Goal: Task Accomplishment & Management: Use online tool/utility

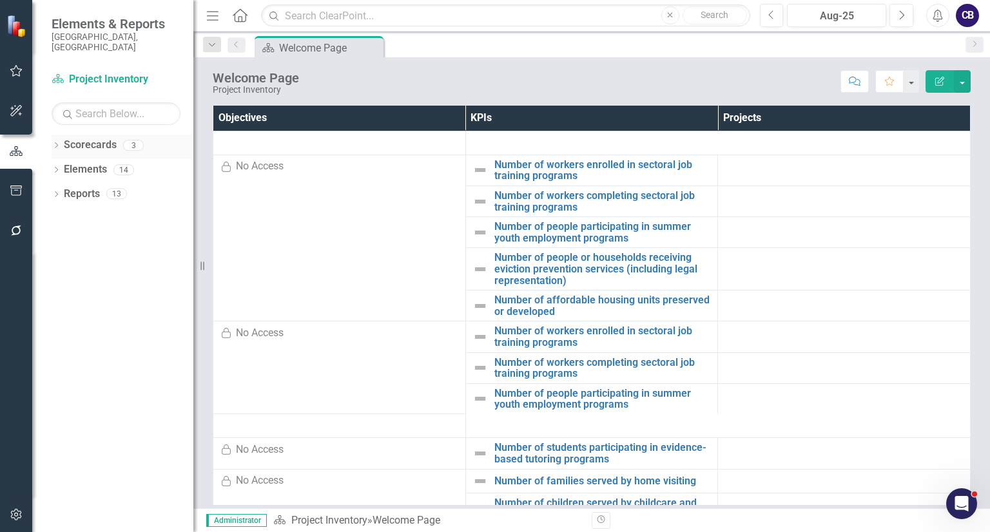
click at [54, 142] on div "Dropdown" at bounding box center [56, 147] width 9 height 11
click at [80, 189] on link "Participatory Budgeting Scoring" at bounding box center [132, 194] width 122 height 15
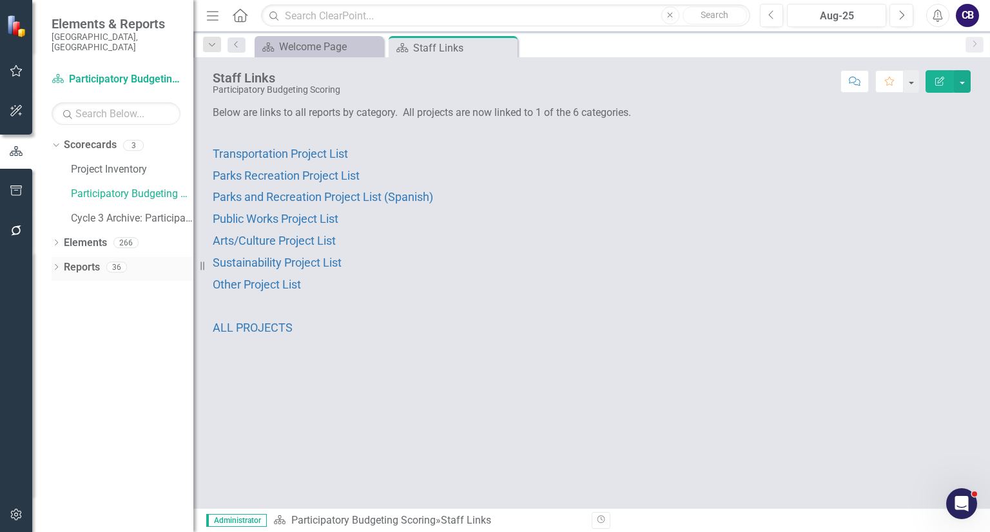
drag, startPoint x: 62, startPoint y: 258, endPoint x: 55, endPoint y: 258, distance: 7.1
click at [55, 265] on icon "Dropdown" at bounding box center [56, 268] width 9 height 7
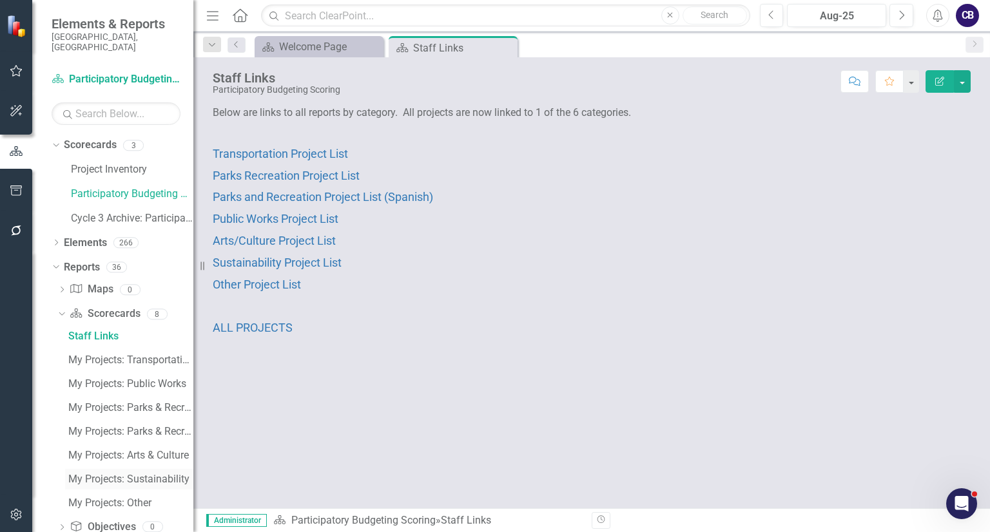
scroll to position [91, 0]
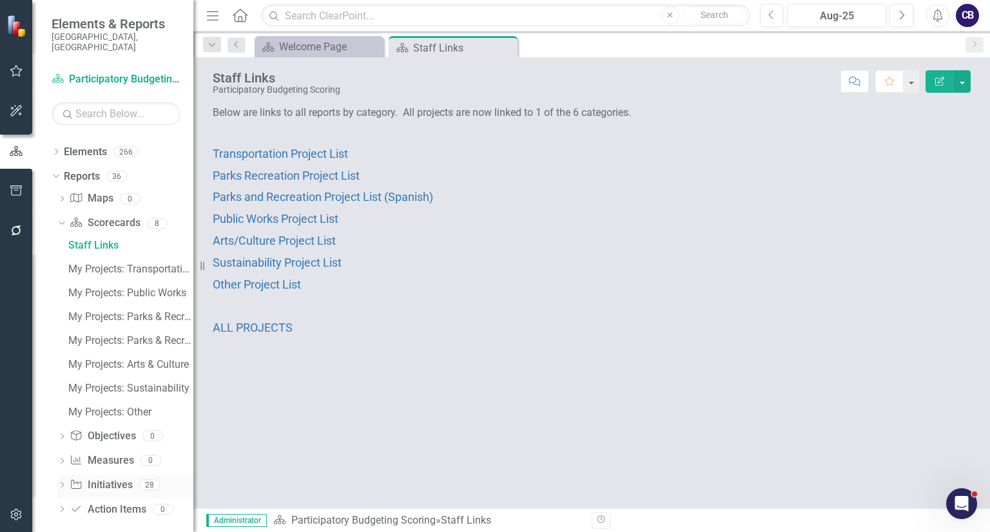
click at [64, 483] on icon "Dropdown" at bounding box center [61, 486] width 9 height 7
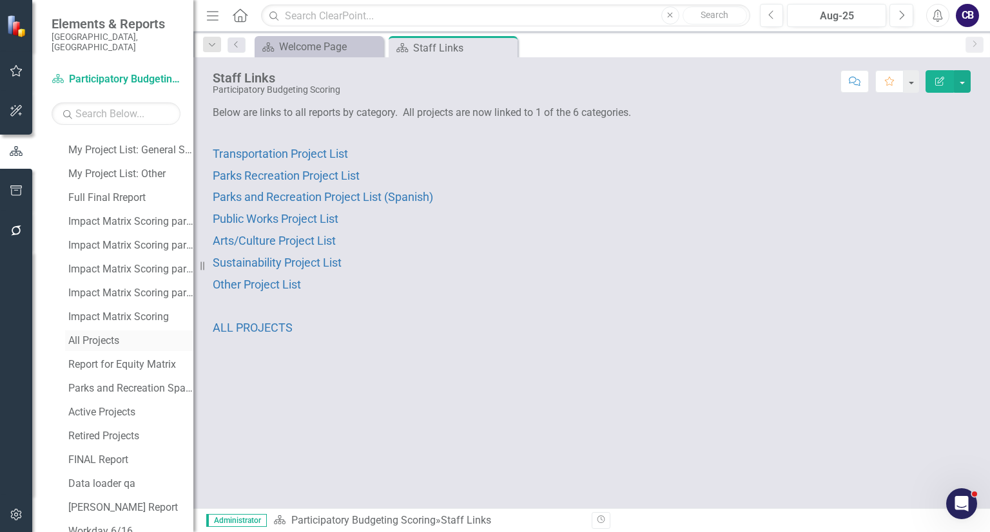
scroll to position [392, 0]
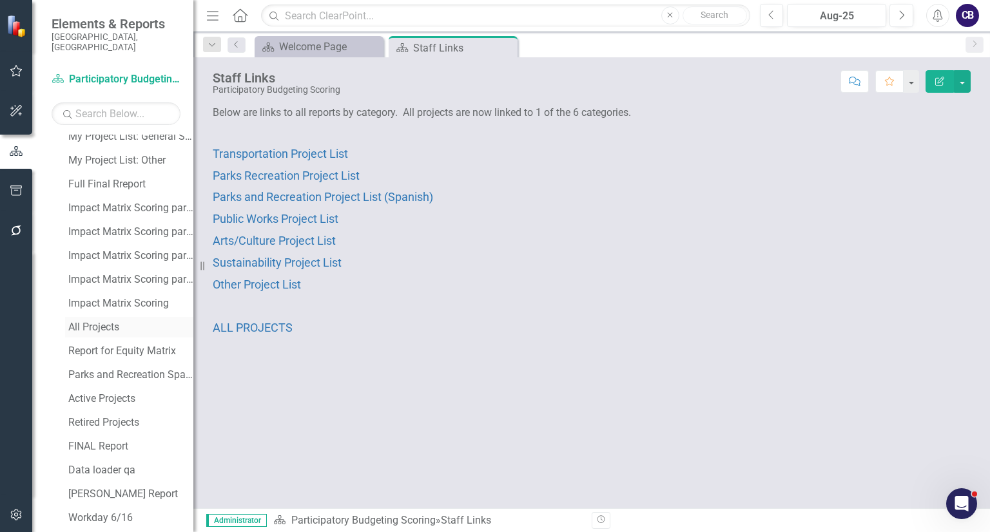
click at [97, 322] on link "All Projects" at bounding box center [129, 327] width 128 height 21
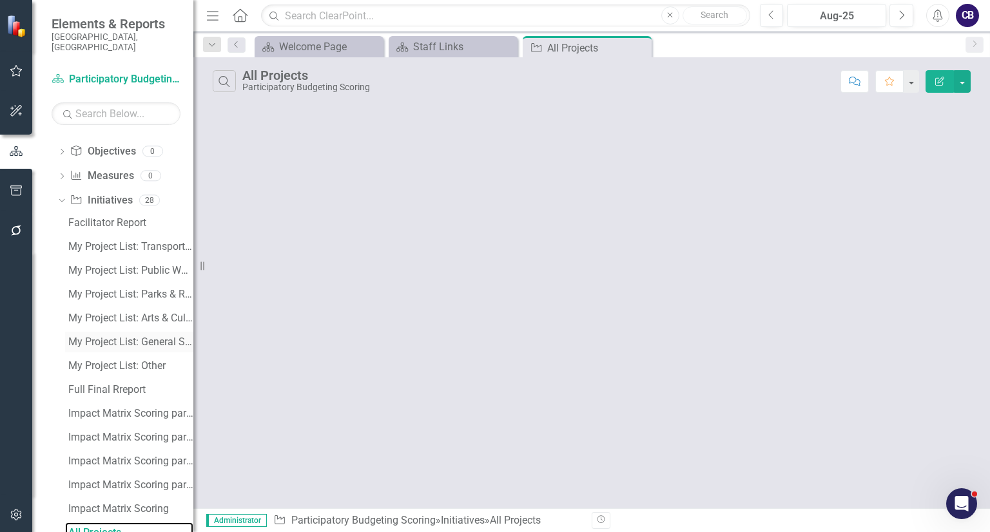
scroll to position [568, 0]
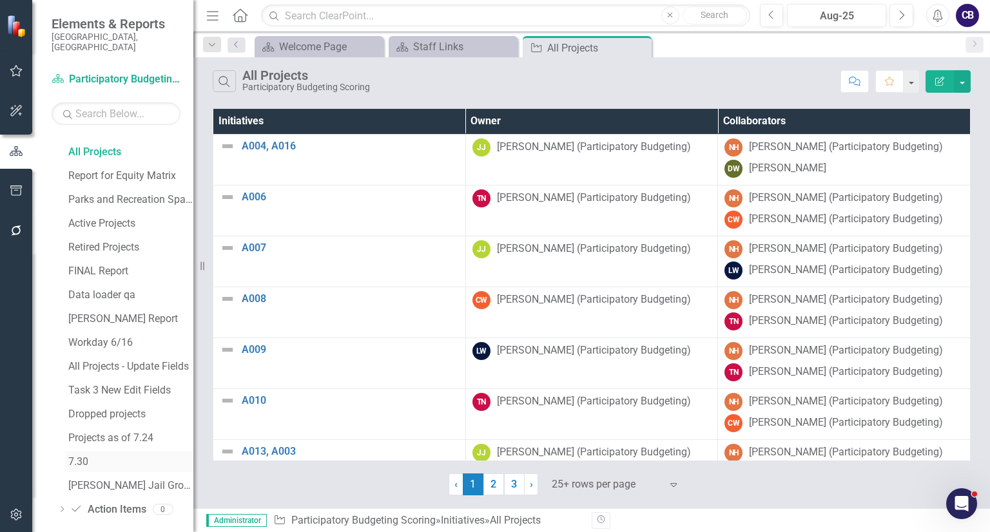
click at [93, 456] on div "7.30" at bounding box center [130, 462] width 125 height 12
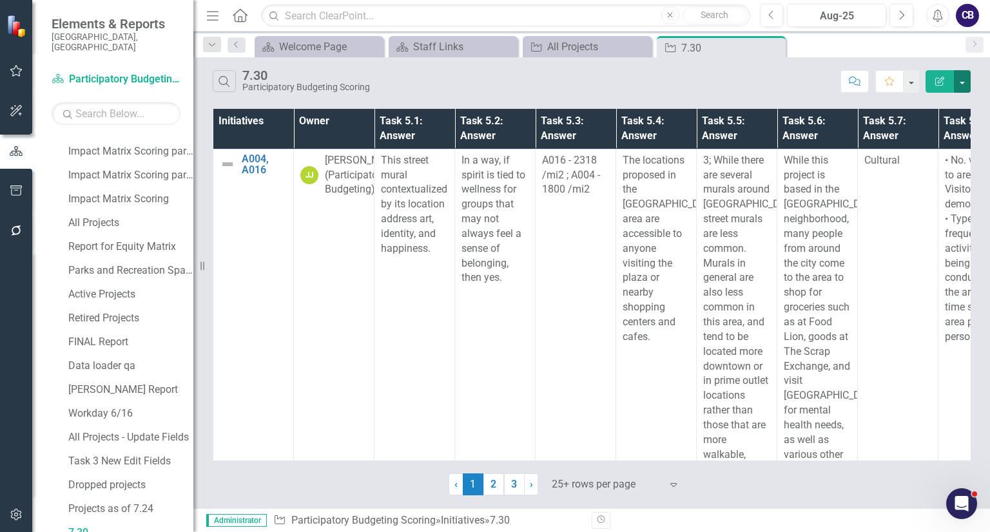
click at [964, 81] on button "button" at bounding box center [961, 81] width 17 height 23
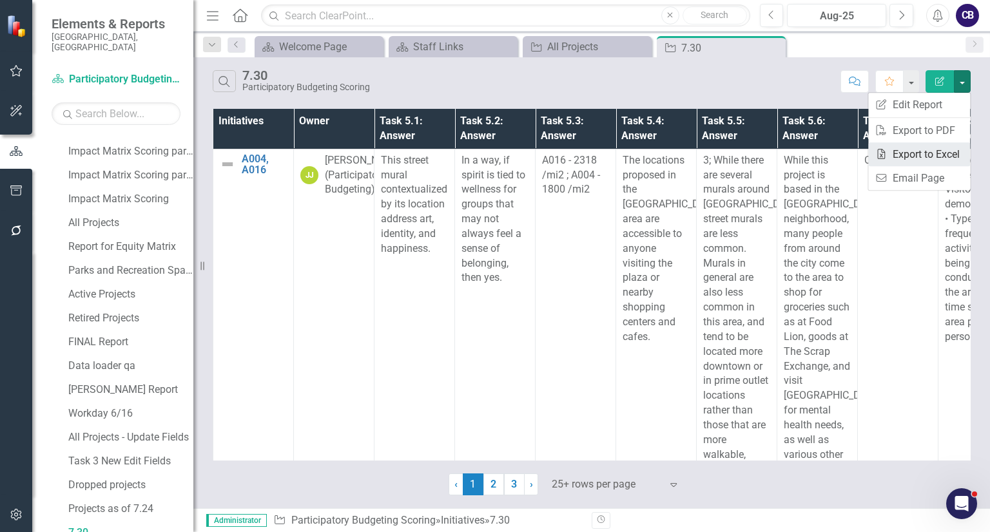
click at [935, 158] on link "Excel Export to Excel" at bounding box center [919, 154] width 102 height 24
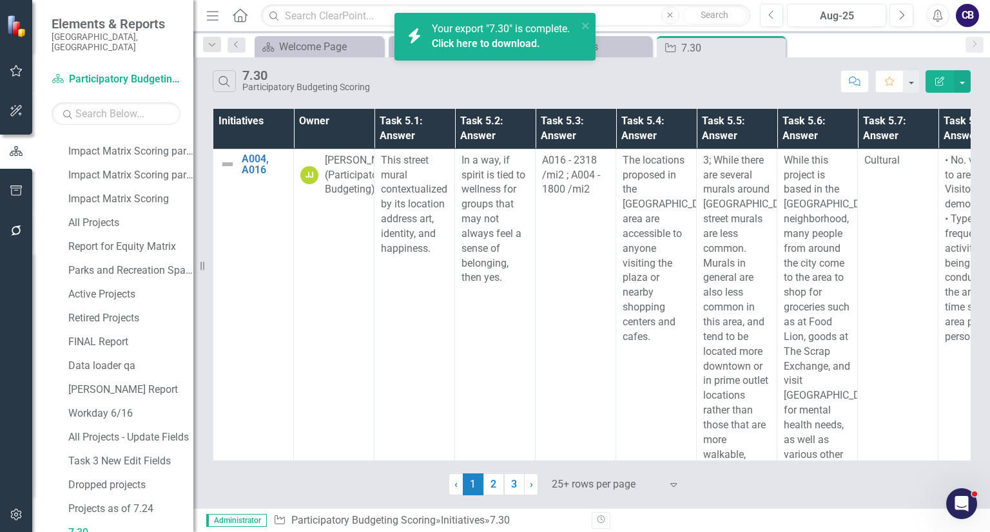
click at [526, 44] on link "Click here to download." at bounding box center [486, 43] width 108 height 12
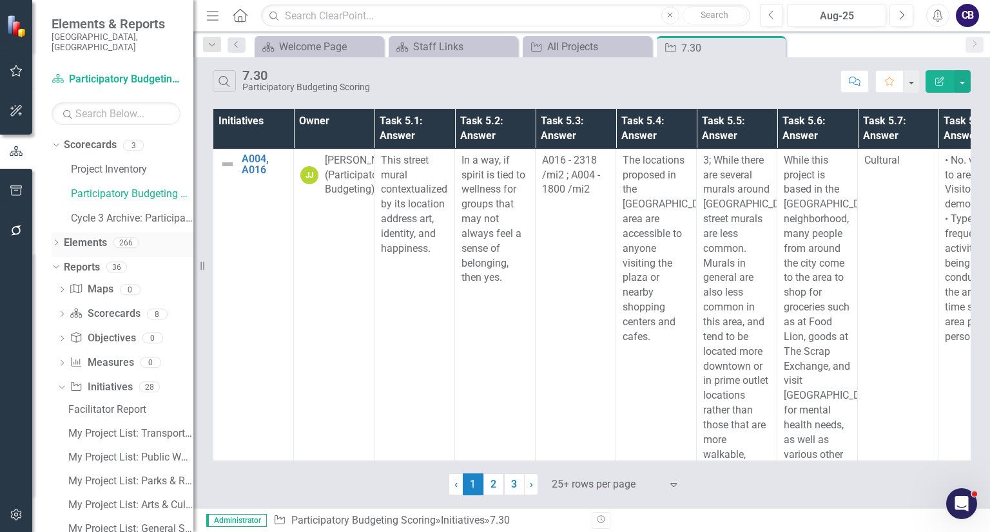
click at [59, 239] on div "Dropdown" at bounding box center [56, 244] width 9 height 11
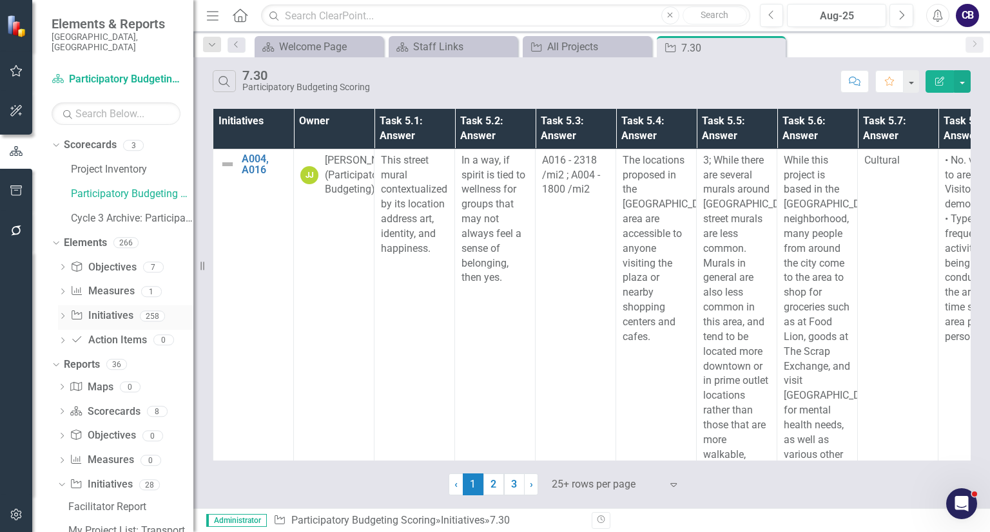
click at [113, 309] on link "Initiative Initiatives" at bounding box center [101, 316] width 62 height 15
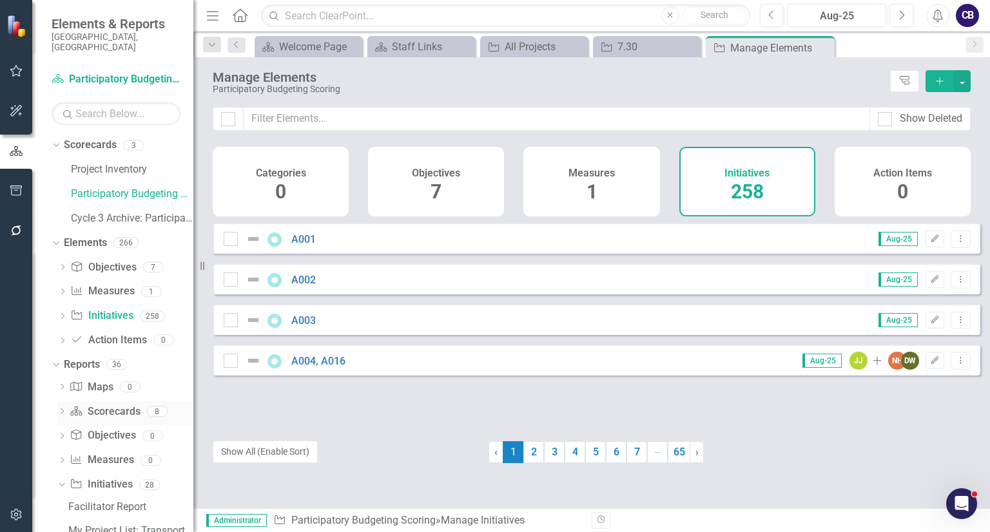
click at [104, 405] on link "Scorecard Scorecards" at bounding box center [105, 412] width 70 height 15
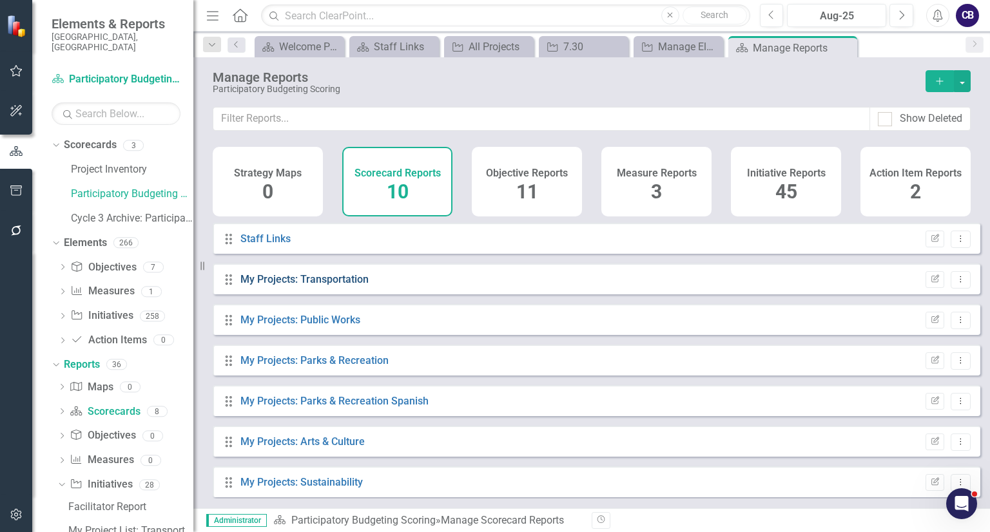
click at [305, 285] on link "My Projects: Transportation" at bounding box center [304, 279] width 128 height 12
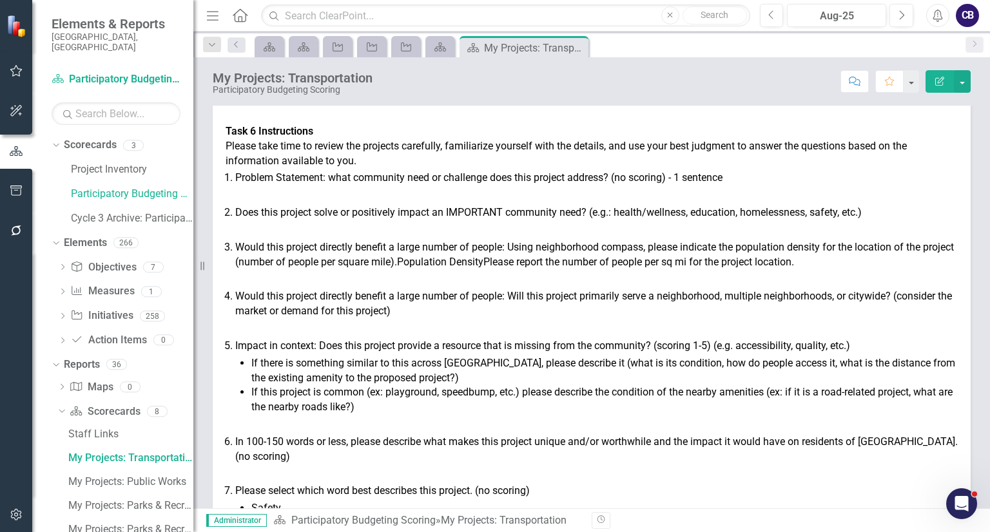
scroll to position [191, 0]
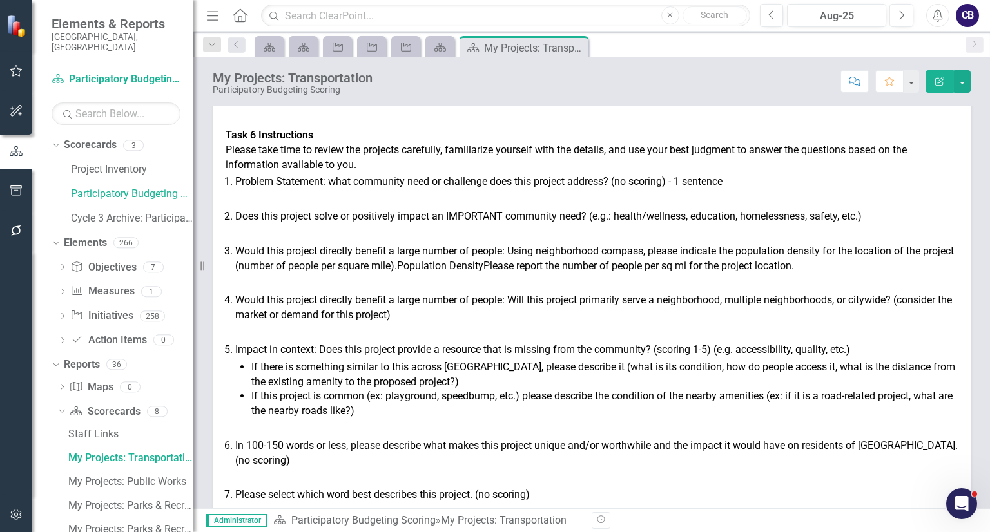
click at [333, 240] on p at bounding box center [591, 234] width 732 height 15
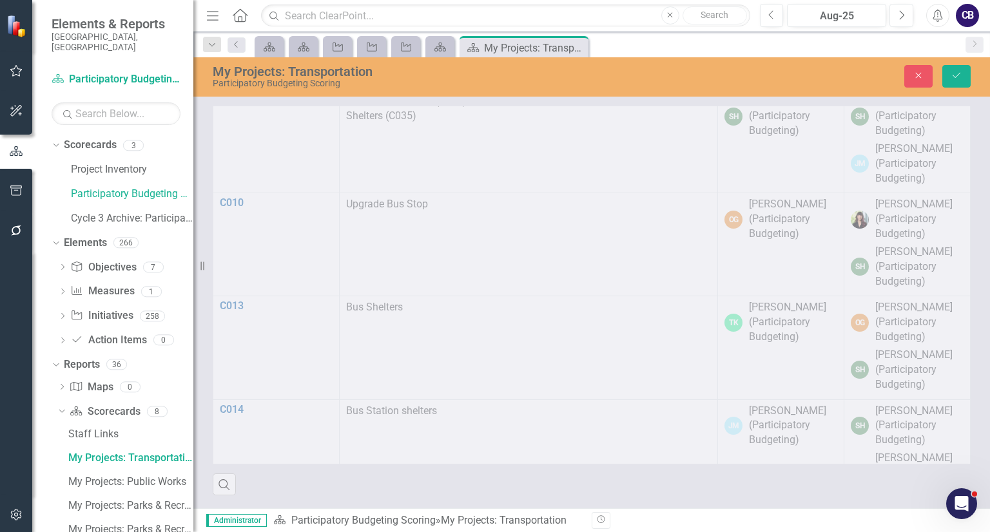
type textarea "<p><strong><span style="color: #000000;"><span style="font-size: 1rem;">INSTRUC…"
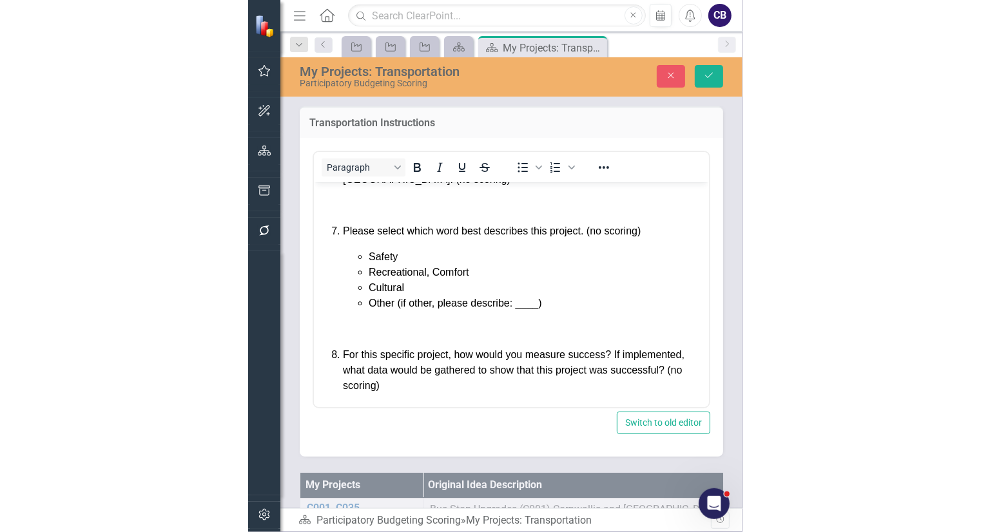
scroll to position [992, 0]
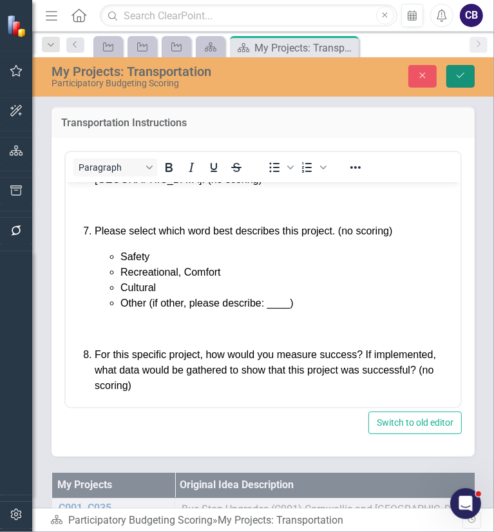
click at [459, 81] on button "Save" at bounding box center [460, 76] width 28 height 23
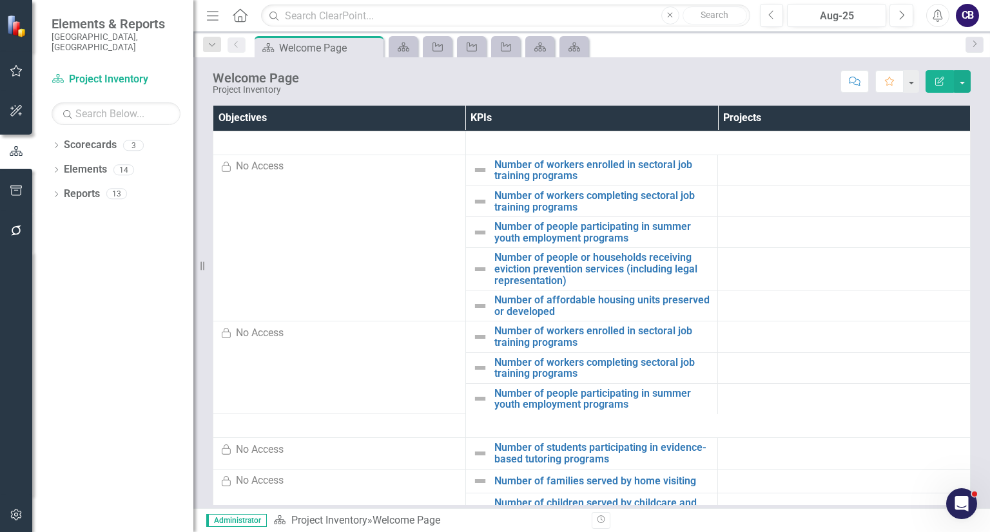
click at [399, 55] on div "Scorecard" at bounding box center [402, 46] width 29 height 21
click at [439, 48] on icon "Project" at bounding box center [437, 47] width 13 height 10
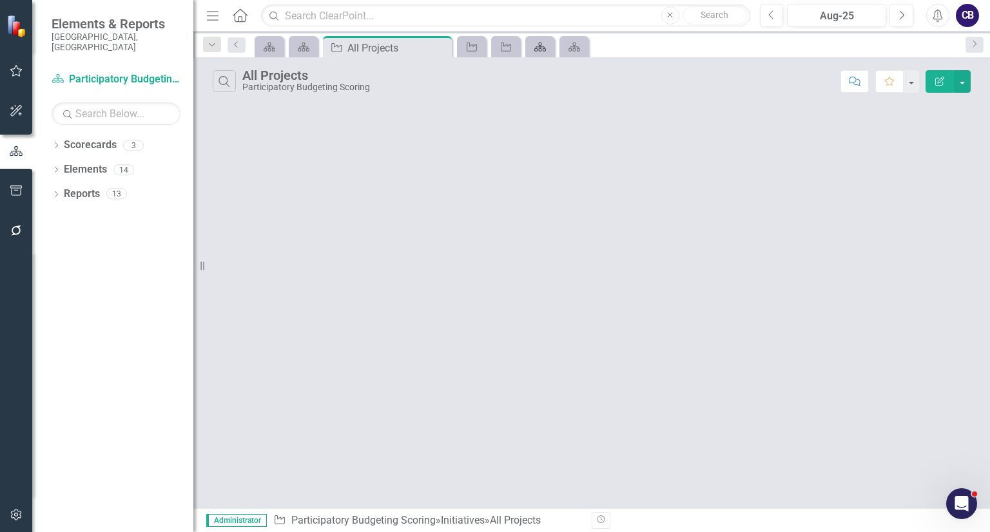
click at [549, 50] on link "Scorecard" at bounding box center [539, 47] width 23 height 16
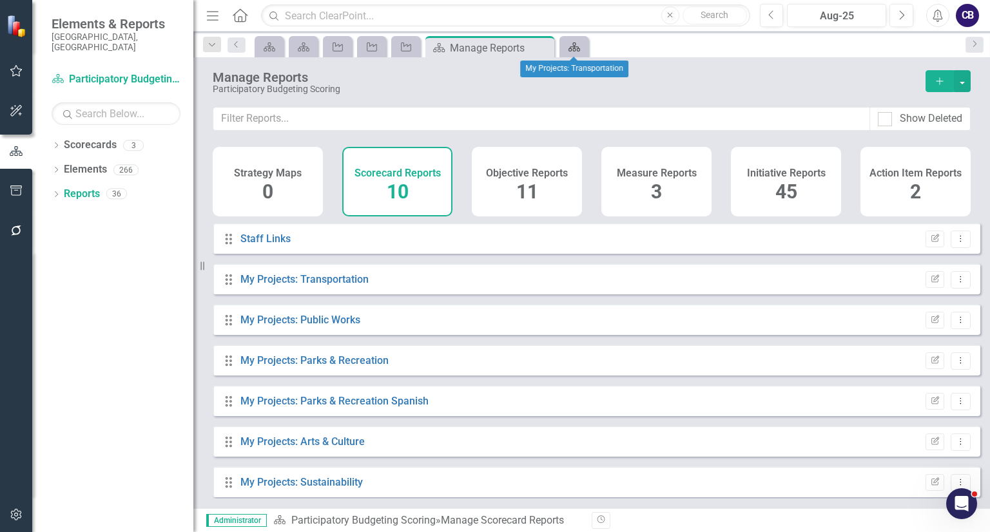
click at [572, 48] on icon at bounding box center [574, 47] width 12 height 9
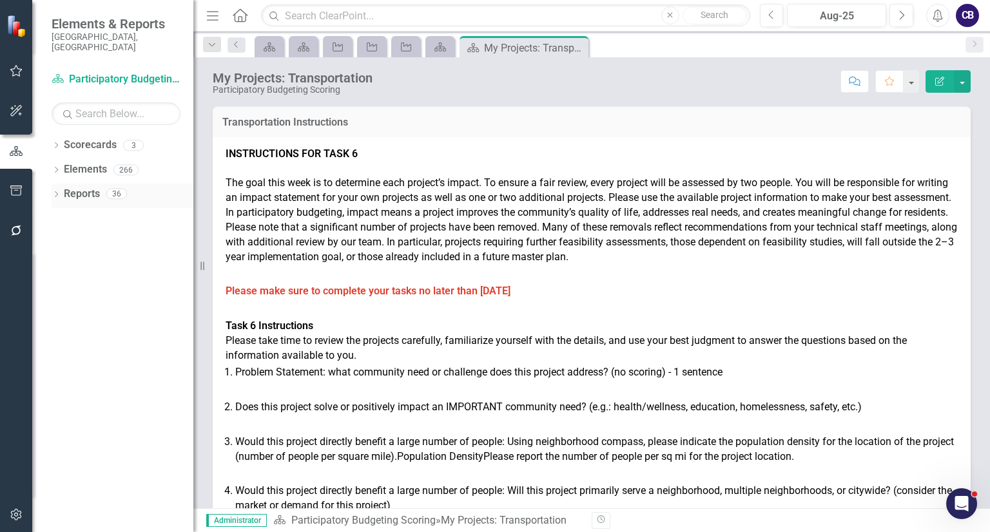
click at [59, 192] on icon "Dropdown" at bounding box center [56, 195] width 9 height 7
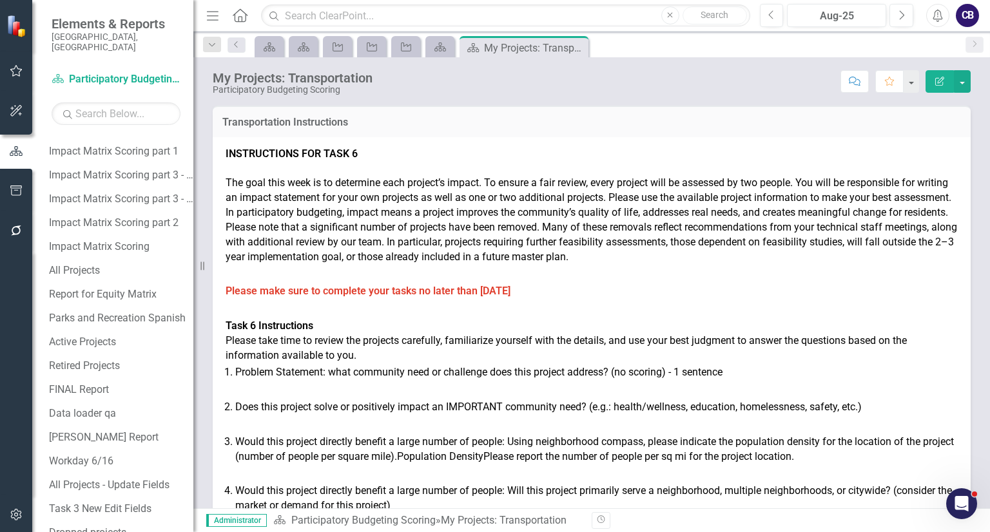
scroll to position [683, 0]
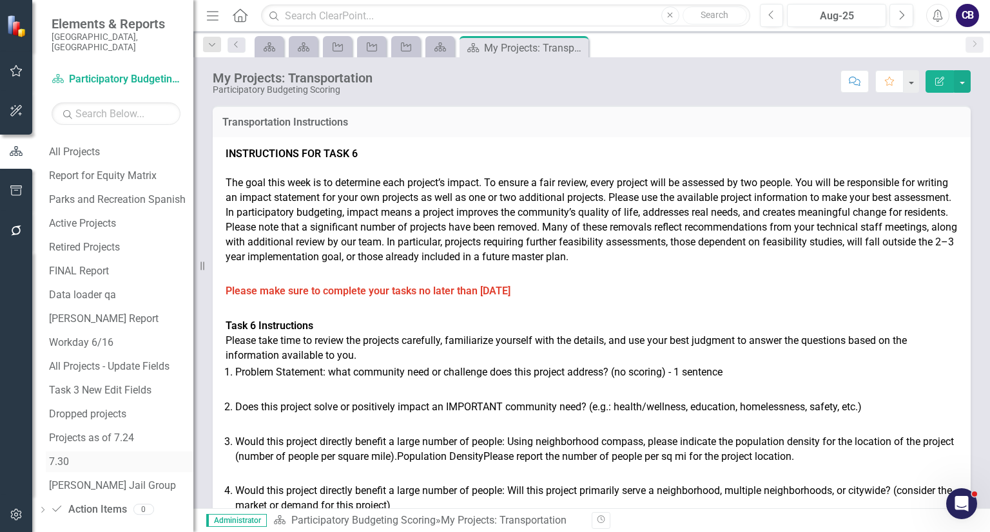
click at [109, 456] on div "7.30" at bounding box center [121, 462] width 144 height 12
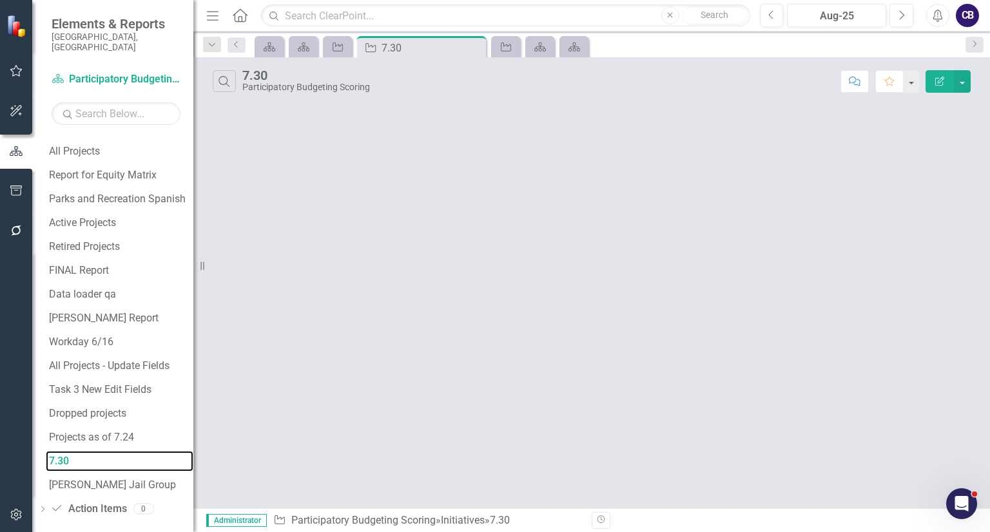
scroll to position [423, 0]
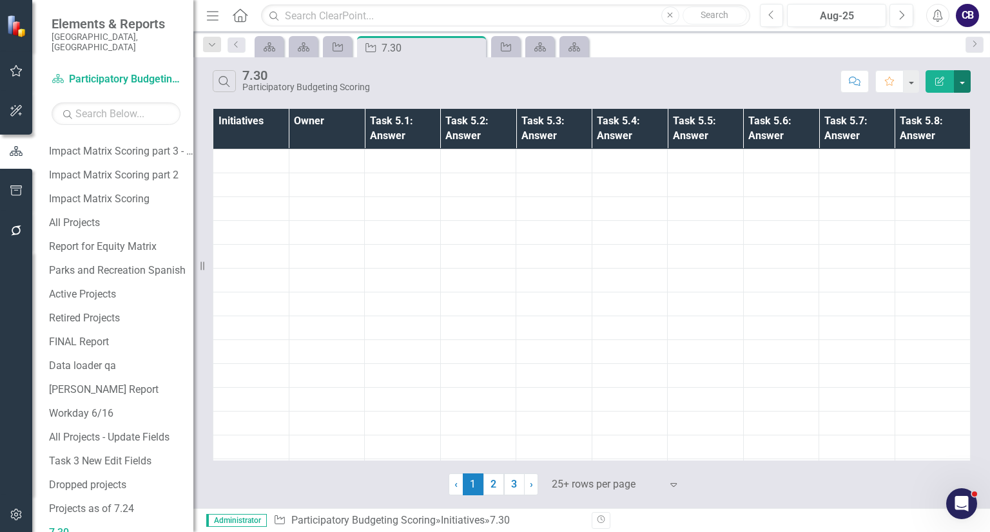
click at [964, 72] on button "button" at bounding box center [961, 81] width 17 height 23
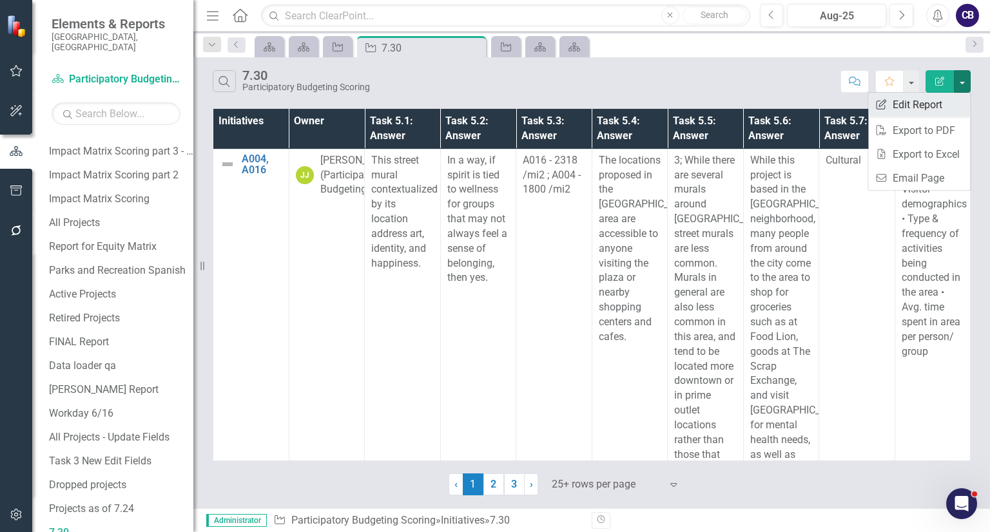
click at [939, 93] on link "Edit Report Edit Report" at bounding box center [919, 105] width 102 height 24
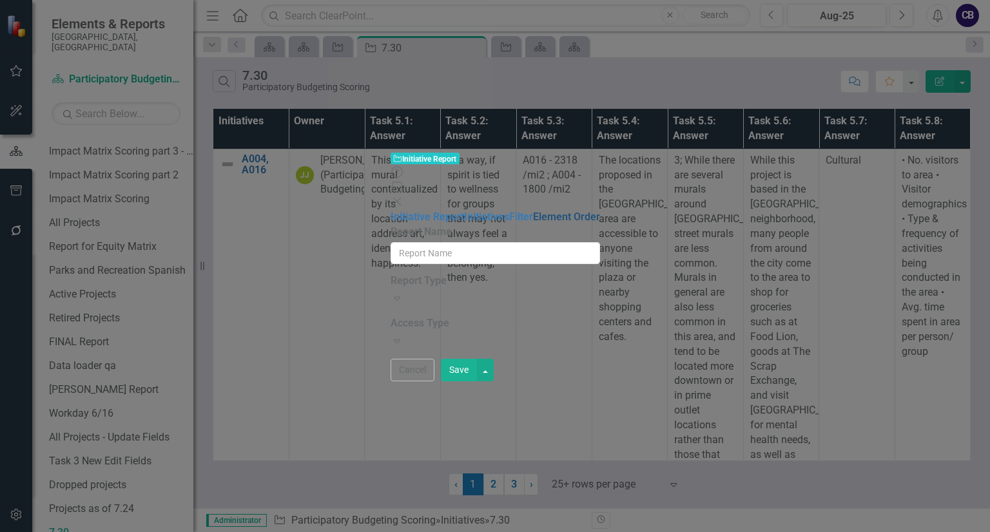
type input "7.30"
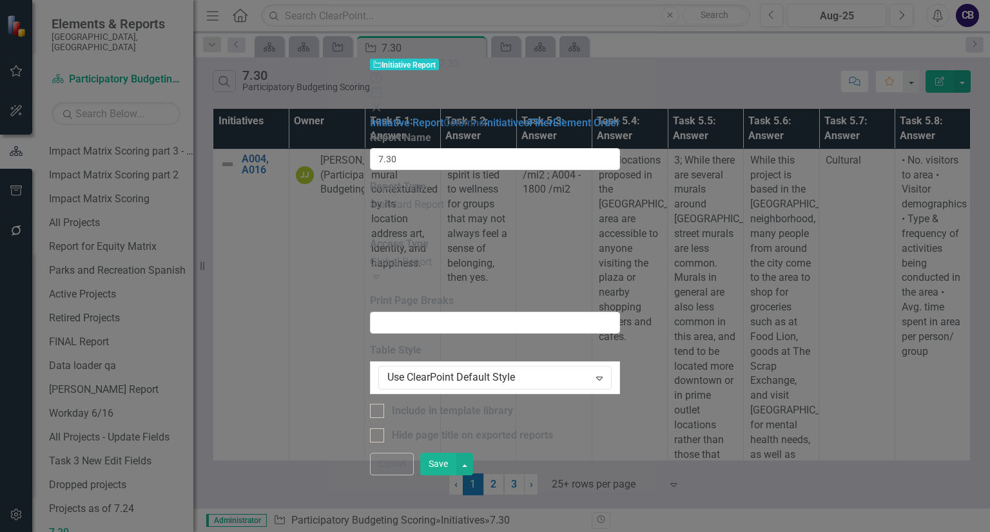
click at [443, 117] on link "Columns" at bounding box center [463, 123] width 41 height 12
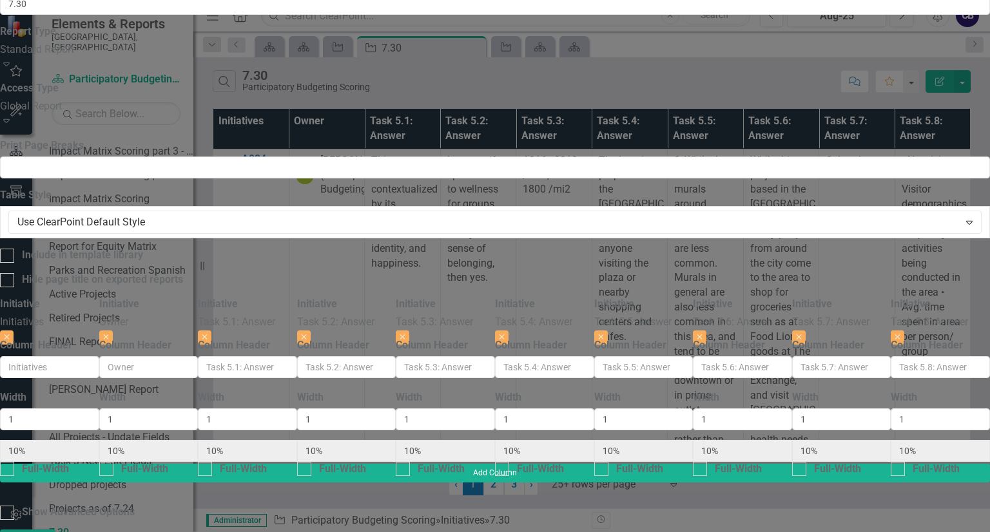
click at [55, 530] on button "Add Column" at bounding box center [27, 539] width 55 height 18
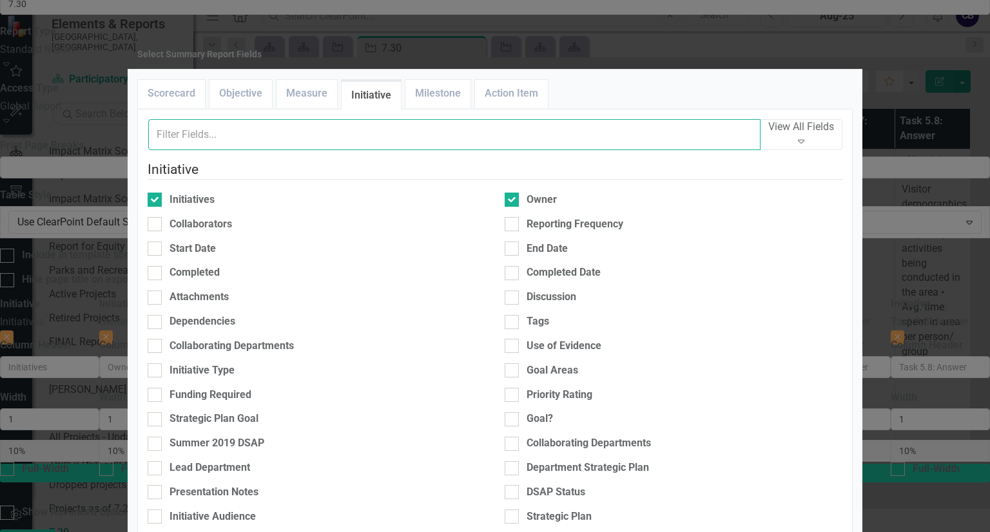
click at [245, 150] on input "text" at bounding box center [454, 134] width 612 height 31
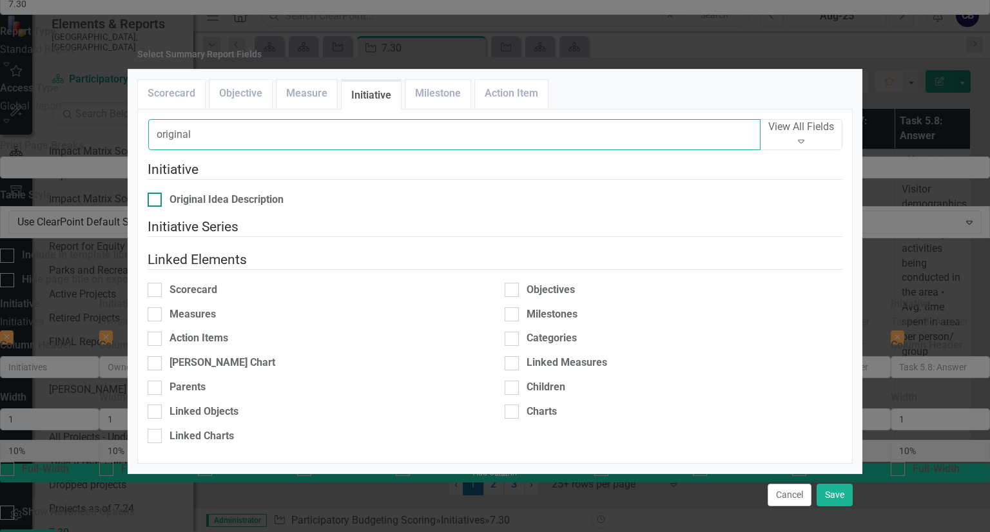
type input "original"
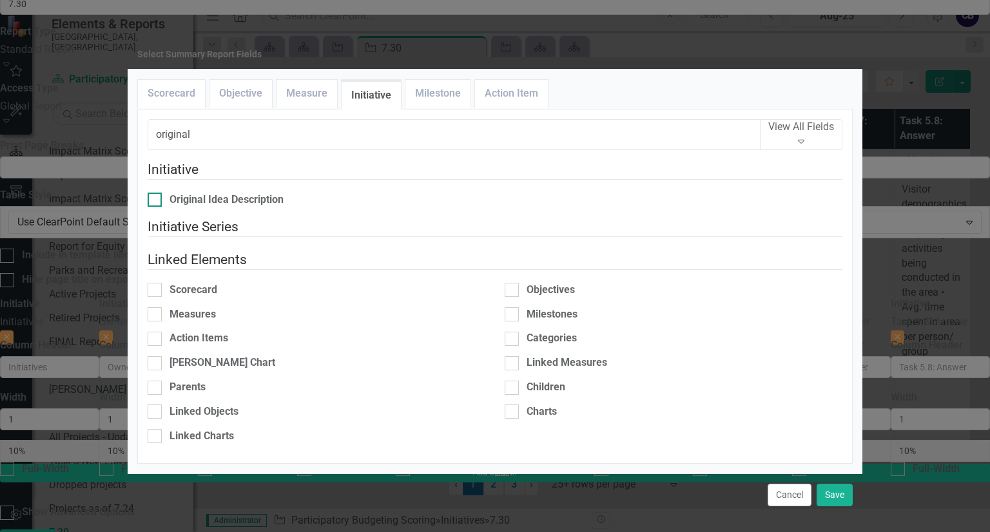
click at [235, 207] on div "Original Idea Description" at bounding box center [226, 200] width 114 height 15
click at [156, 201] on input "Original Idea Description" at bounding box center [152, 197] width 8 height 8
checkbox input "true"
click at [830, 484] on button "Save" at bounding box center [834, 495] width 36 height 23
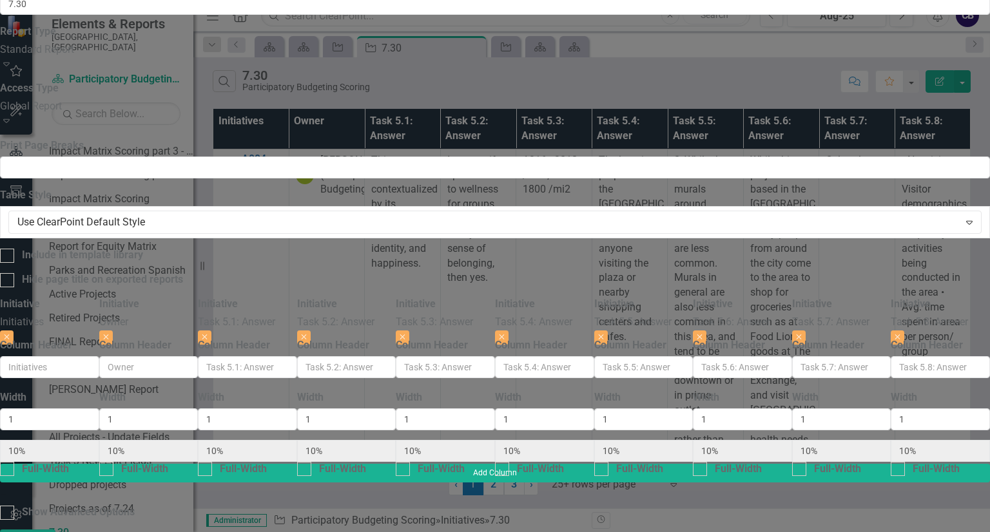
type input "9%"
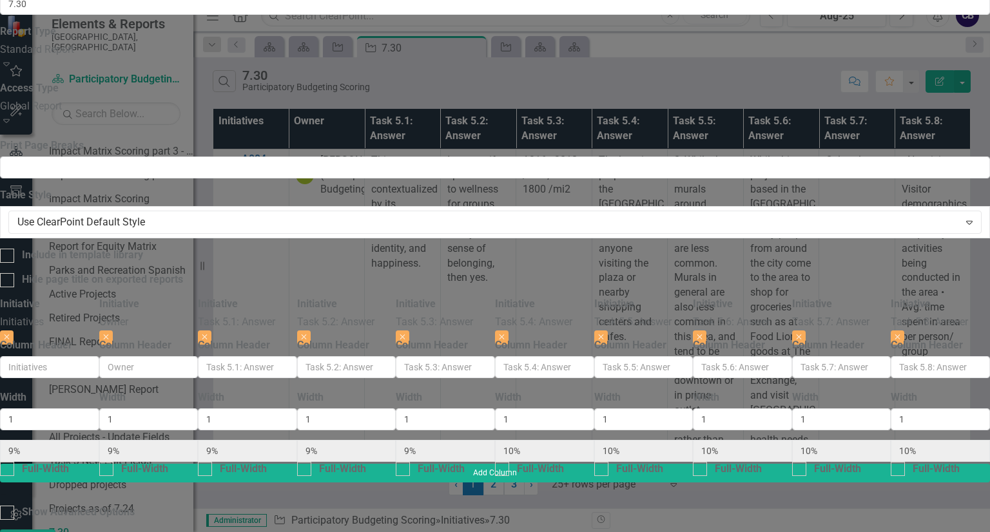
type input "9%"
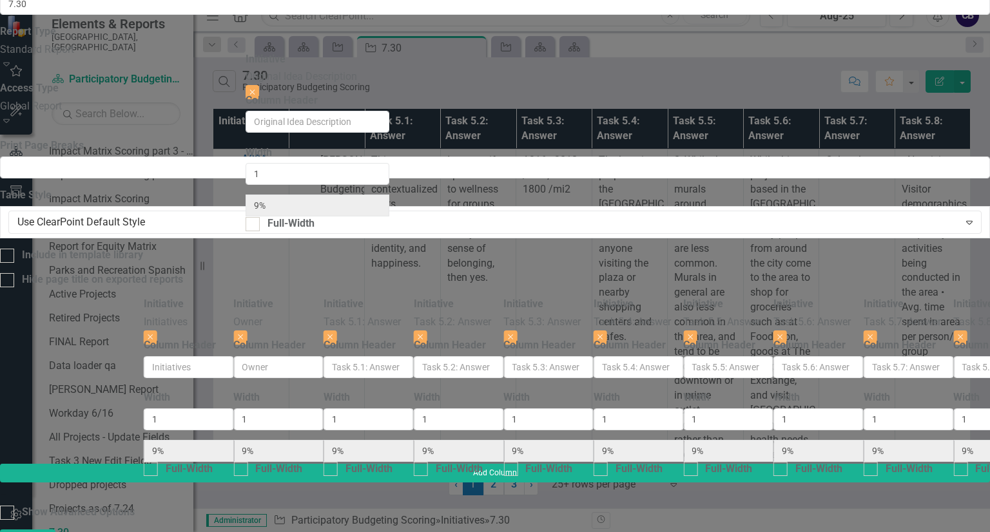
scroll to position [0, 0]
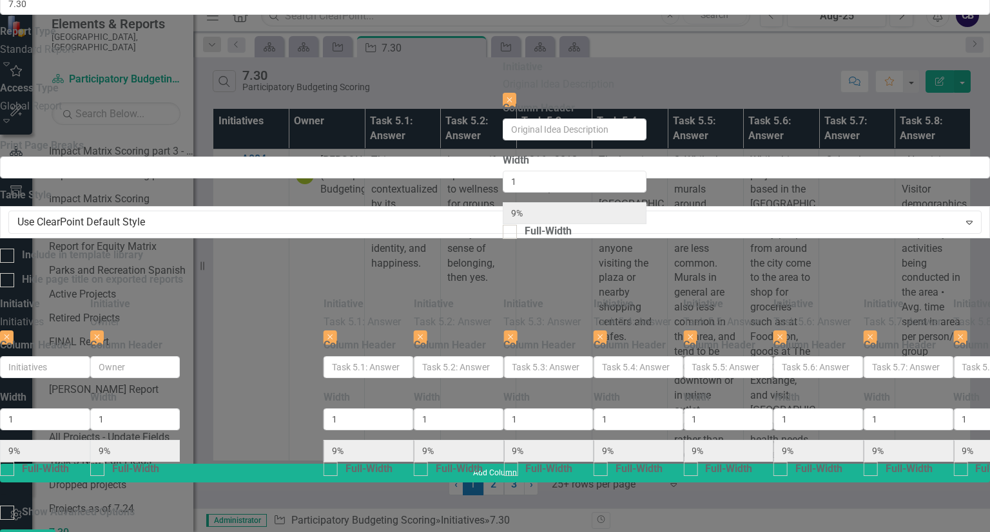
drag, startPoint x: 814, startPoint y: 65, endPoint x: 572, endPoint y: 81, distance: 242.1
click at [572, 297] on div "Initiative Initiatives Close Column Header Width 1 9% Full-Width Initiative Own…" at bounding box center [495, 380] width 990 height 167
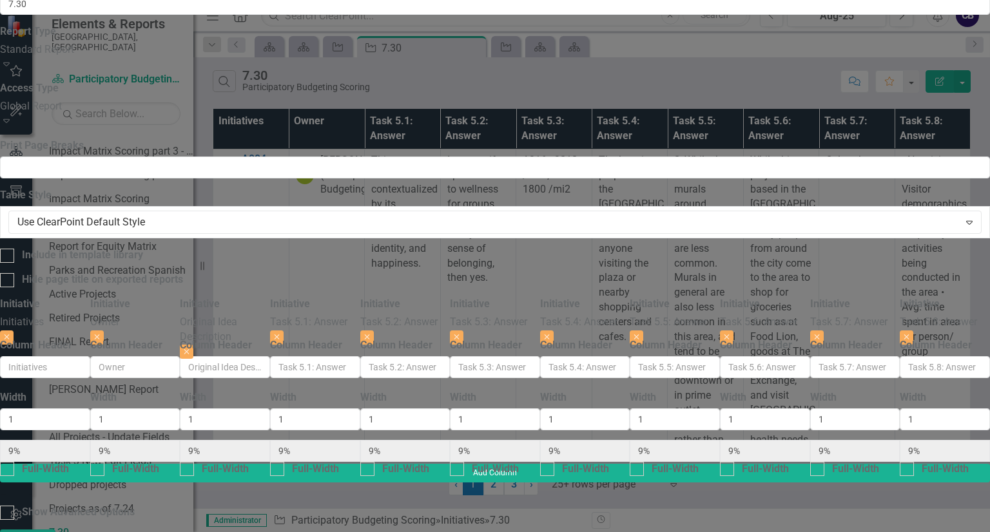
click at [55, 530] on button "Add Column" at bounding box center [27, 539] width 55 height 18
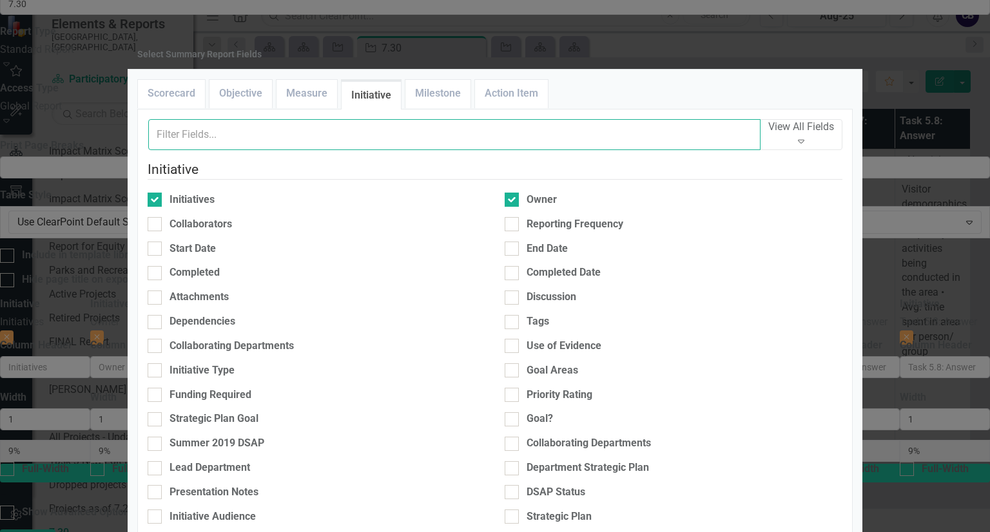
click at [378, 150] on input "text" at bounding box center [454, 134] width 612 height 31
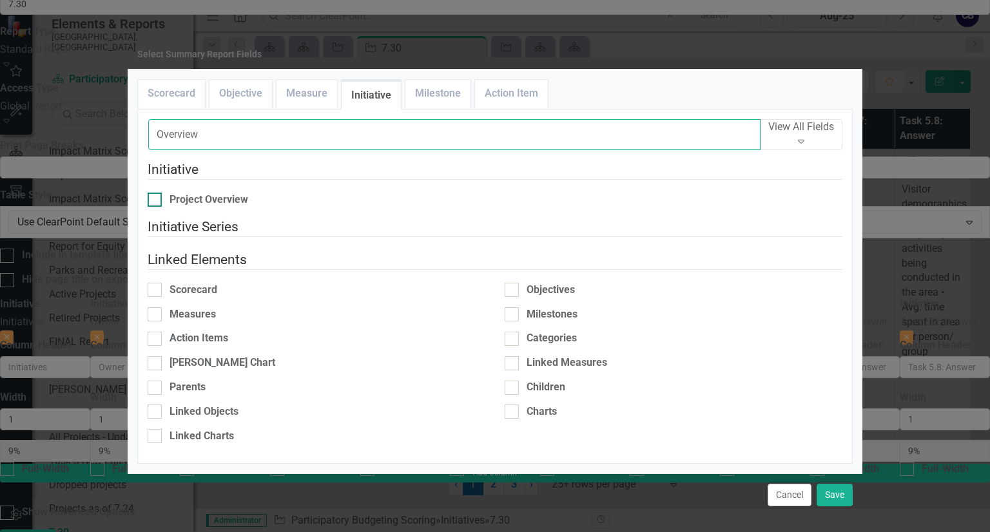
type input "Overview"
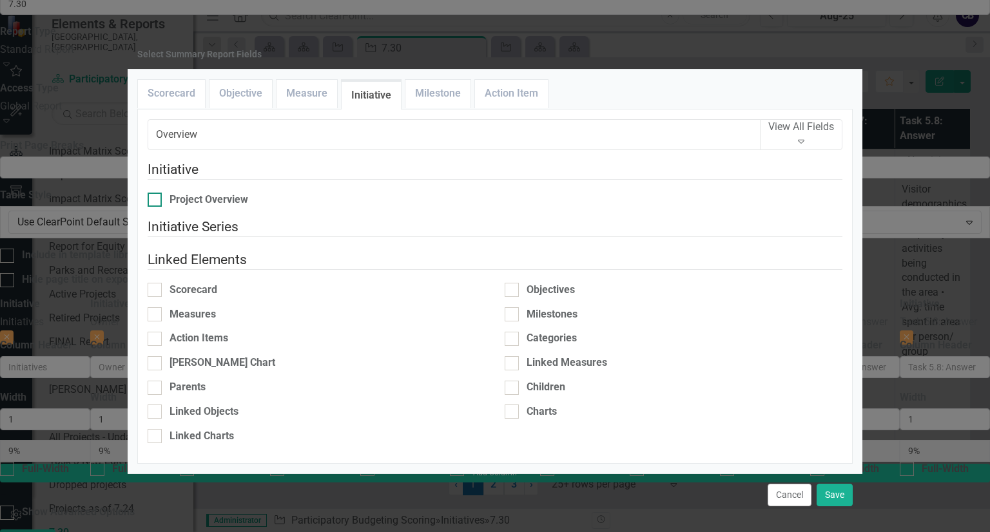
click at [268, 206] on div "Project Overview" at bounding box center [317, 200] width 338 height 15
click at [156, 201] on input "Project Overview" at bounding box center [152, 197] width 8 height 8
checkbox input "true"
click at [832, 484] on button "Save" at bounding box center [834, 495] width 36 height 23
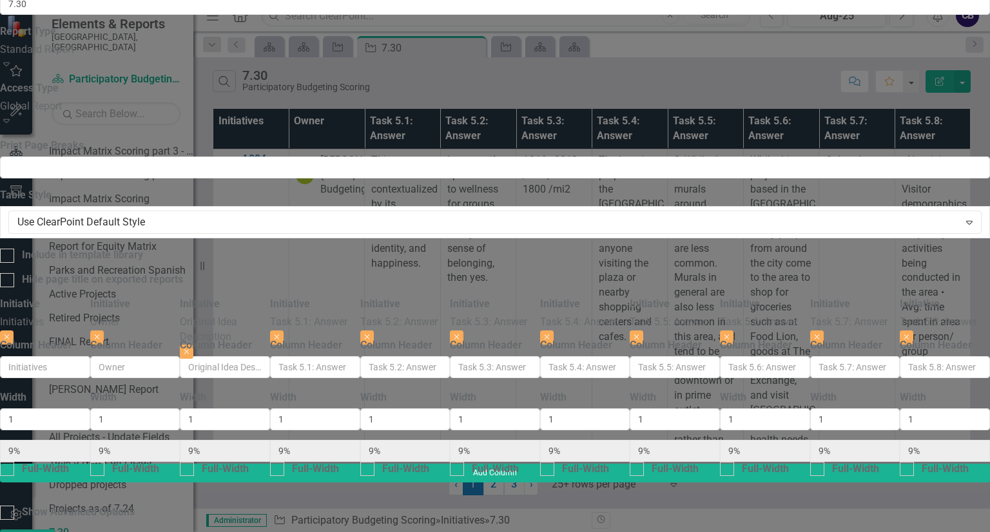
type input "8%"
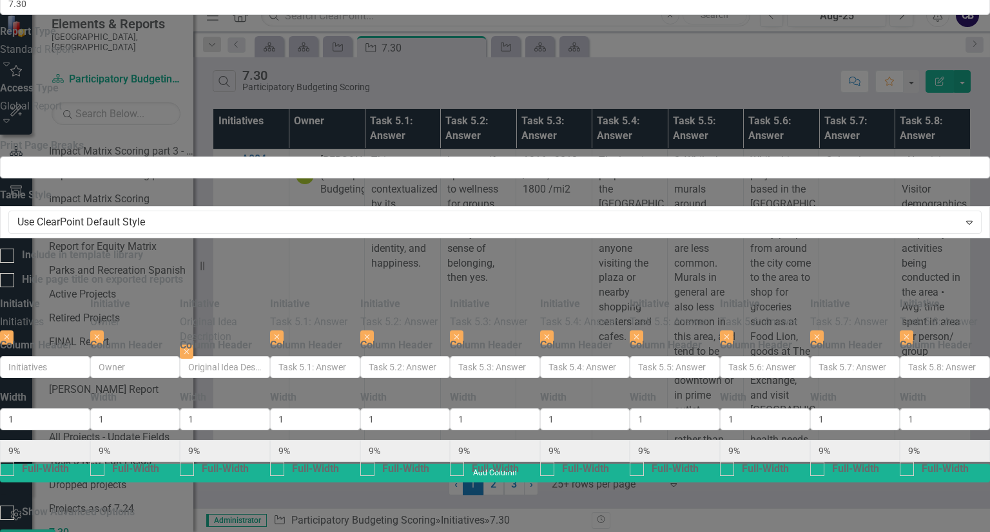
type input "8%"
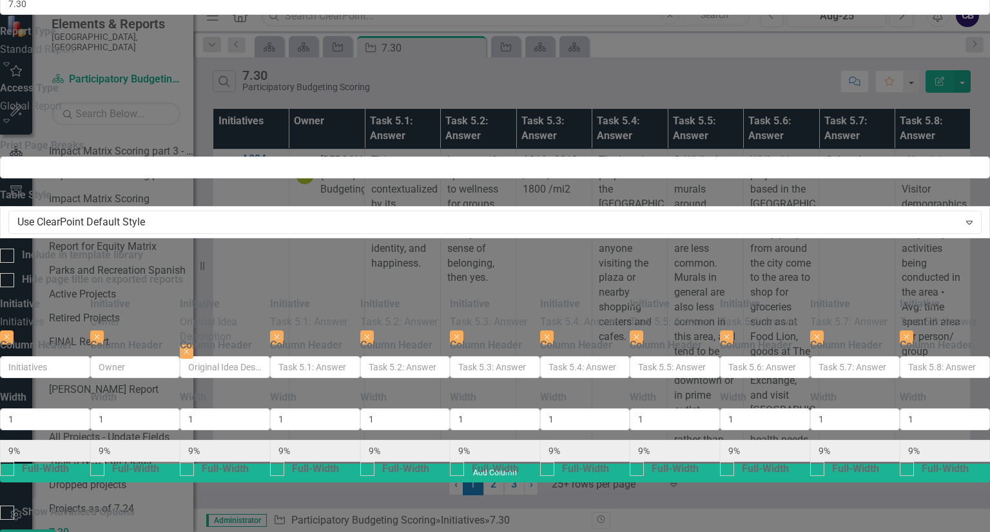
type input "8%"
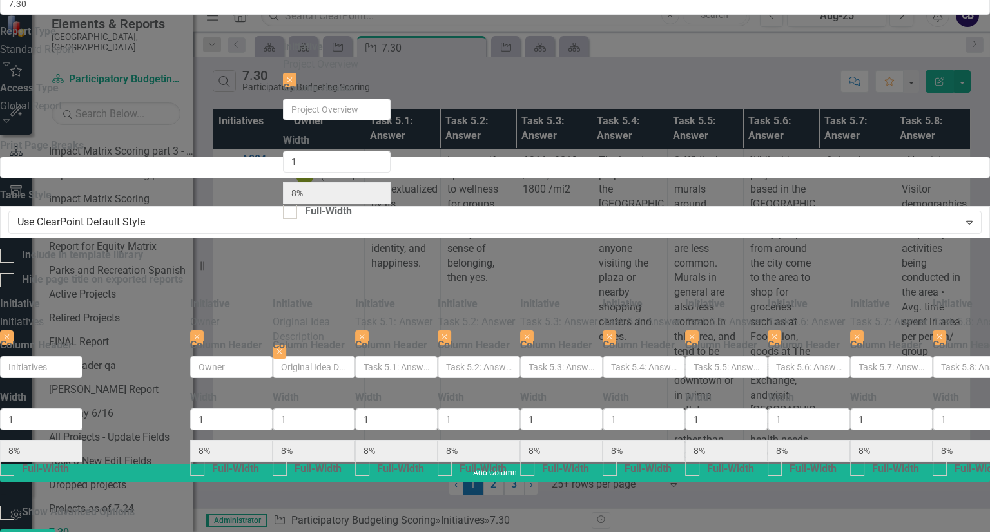
scroll to position [0, 61]
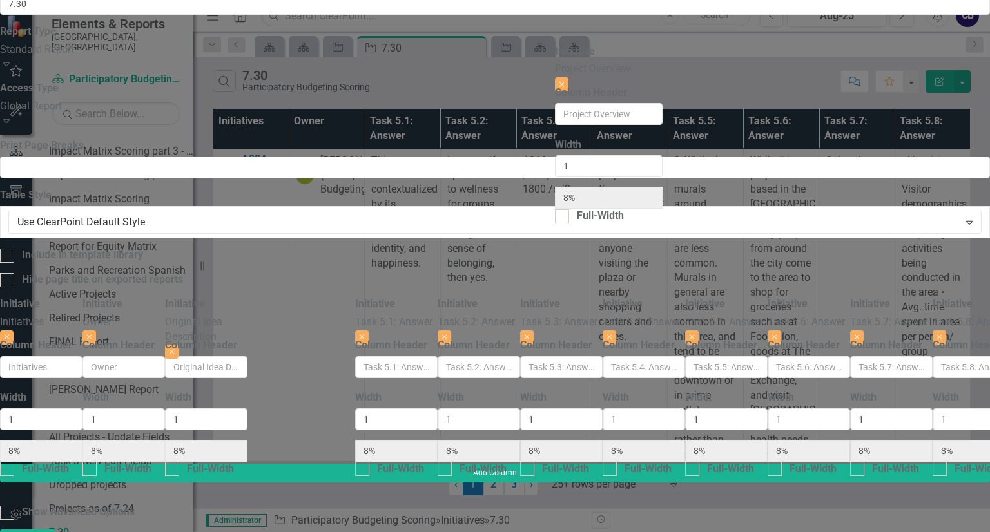
drag, startPoint x: 806, startPoint y: 57, endPoint x: 582, endPoint y: 57, distance: 224.2
click at [582, 297] on div "Initiative Initiatives Close Column Header Width 1 8% Full-Width Initiative Own…" at bounding box center [495, 380] width 990 height 167
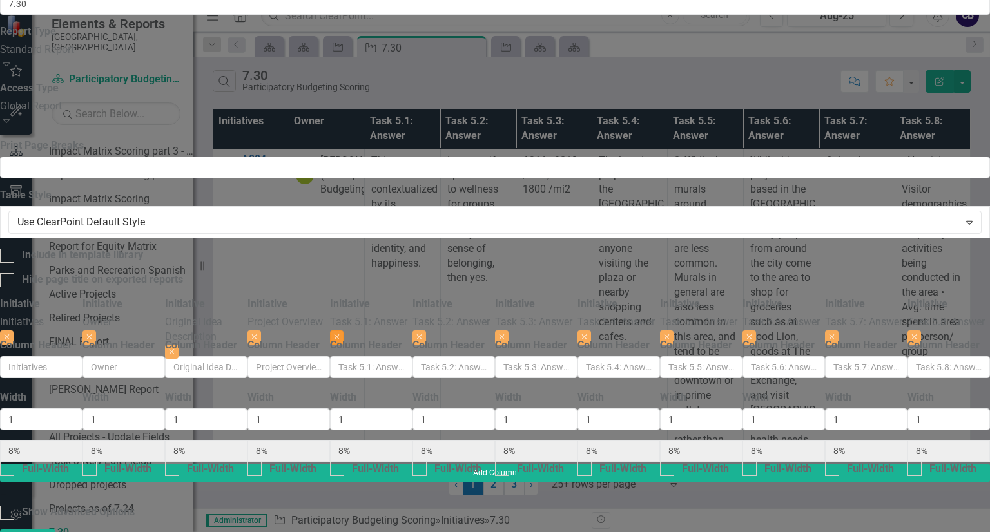
click at [343, 330] on button "Close" at bounding box center [337, 337] width 14 height 14
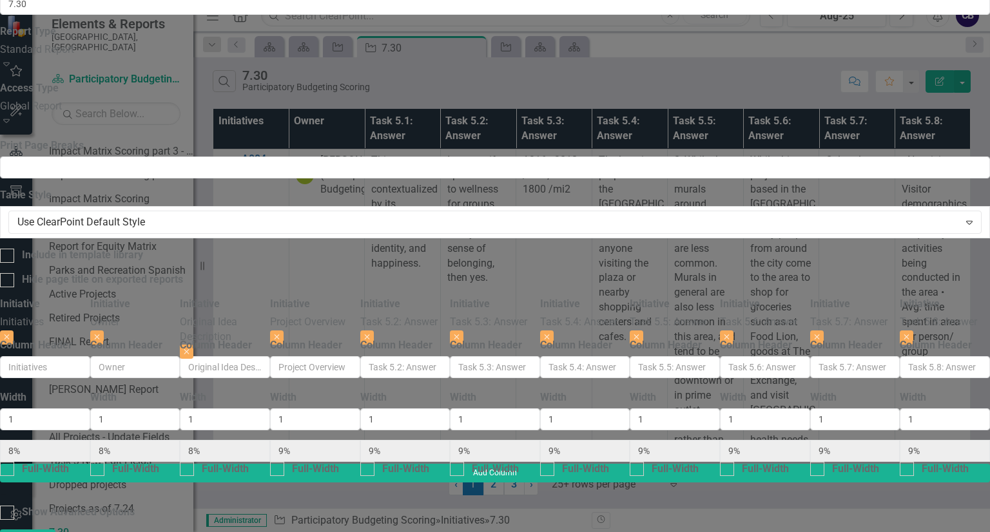
type input "9%"
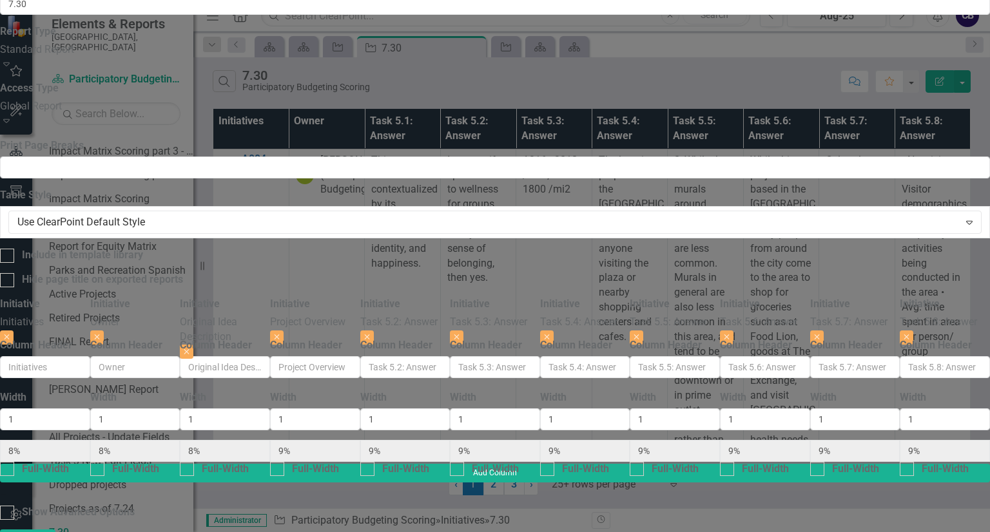
type input "9%"
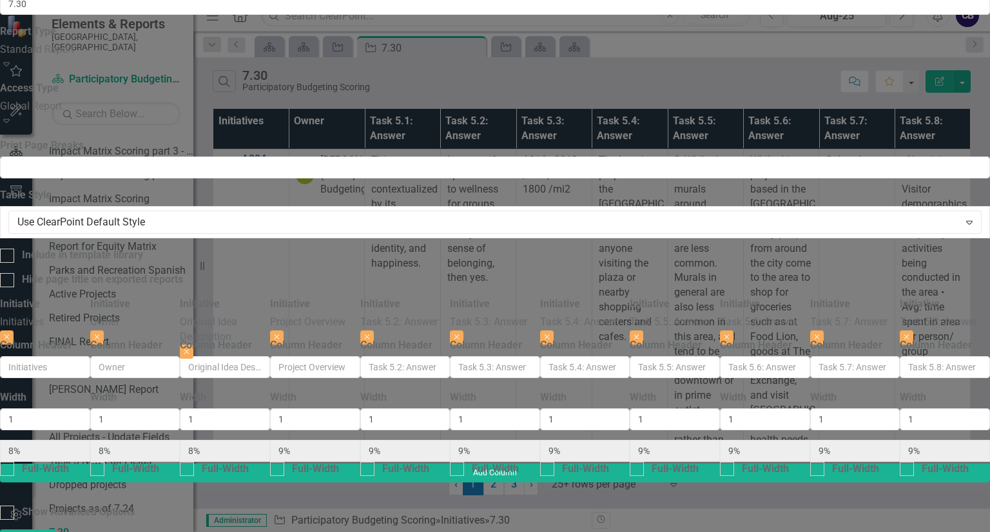
type input "9%"
click at [374, 330] on button "Close" at bounding box center [367, 337] width 14 height 14
type input "10%"
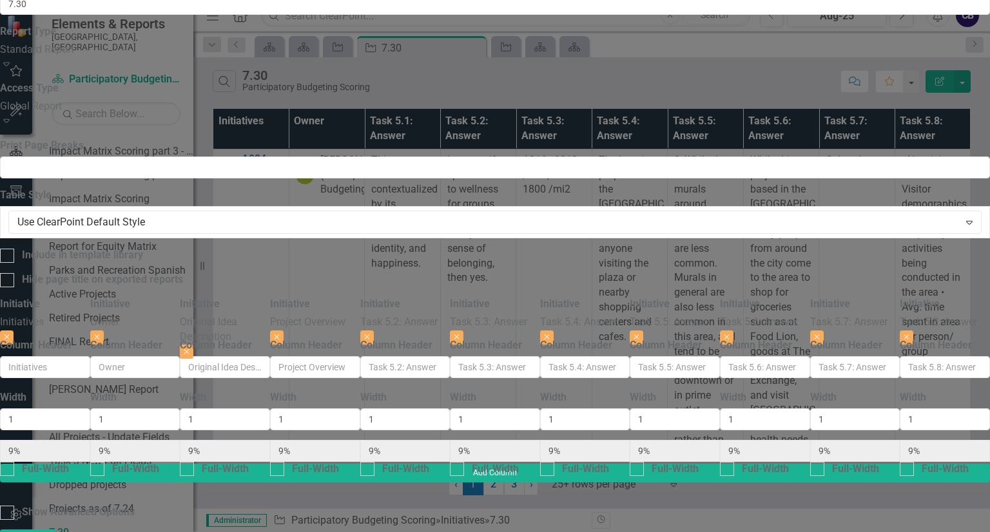
type input "10%"
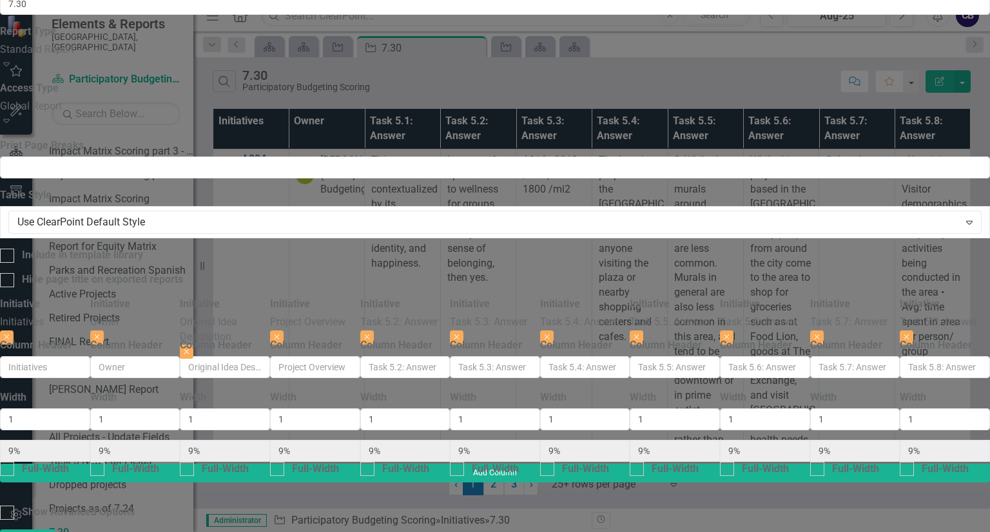
type input "10%"
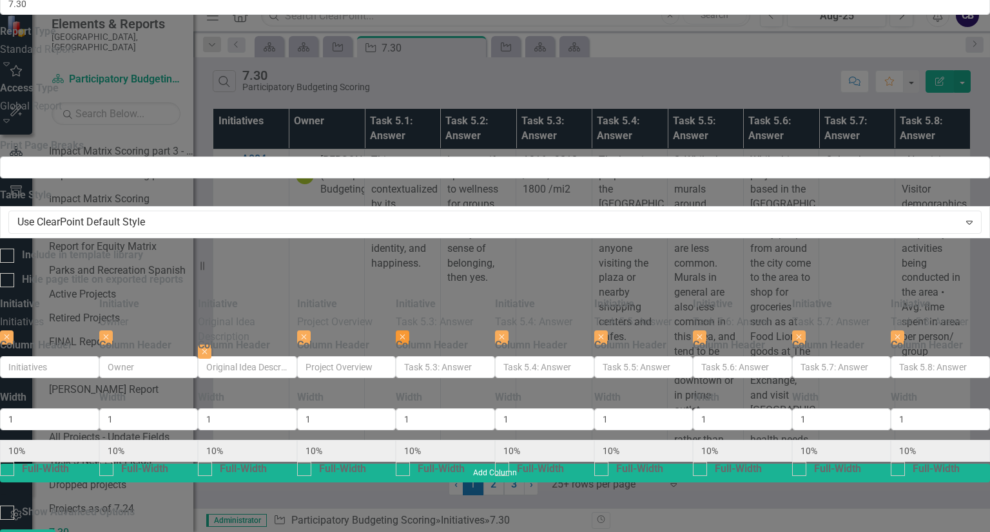
click at [409, 330] on button "Close" at bounding box center [403, 337] width 14 height 14
type input "11%"
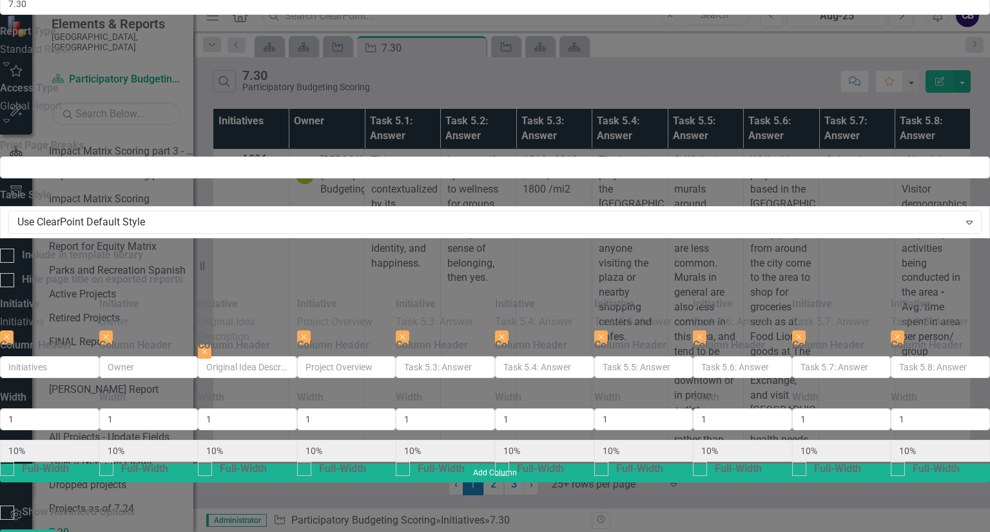
type input "11%"
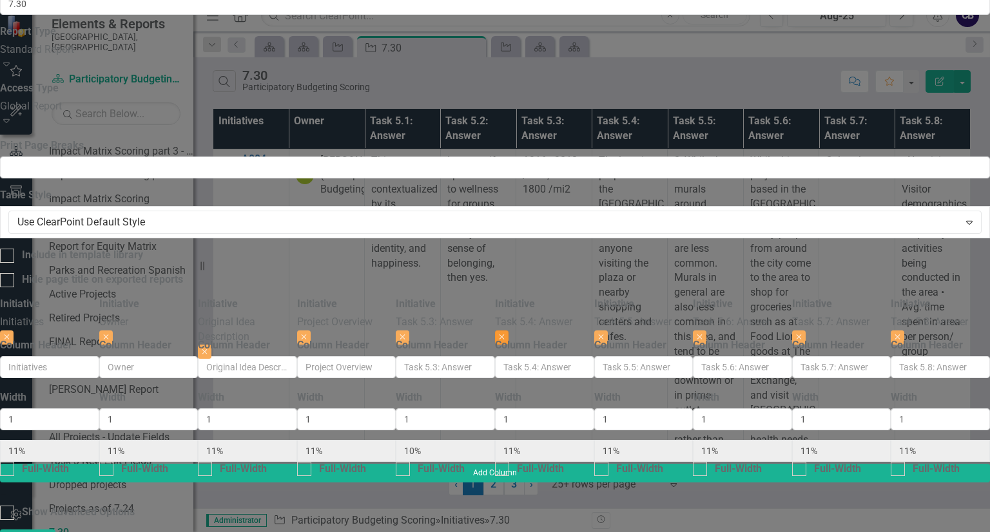
click at [508, 330] on button "Close" at bounding box center [502, 337] width 14 height 14
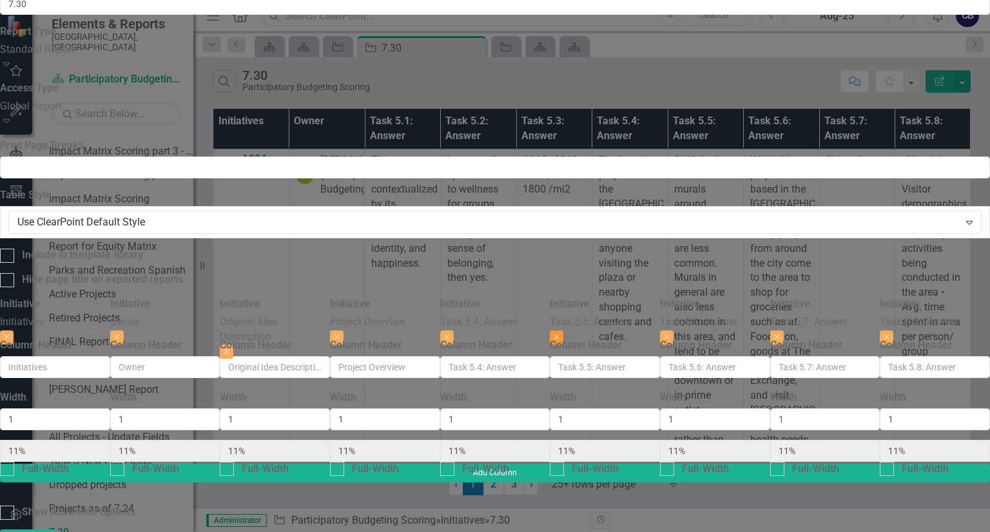
type input "13%"
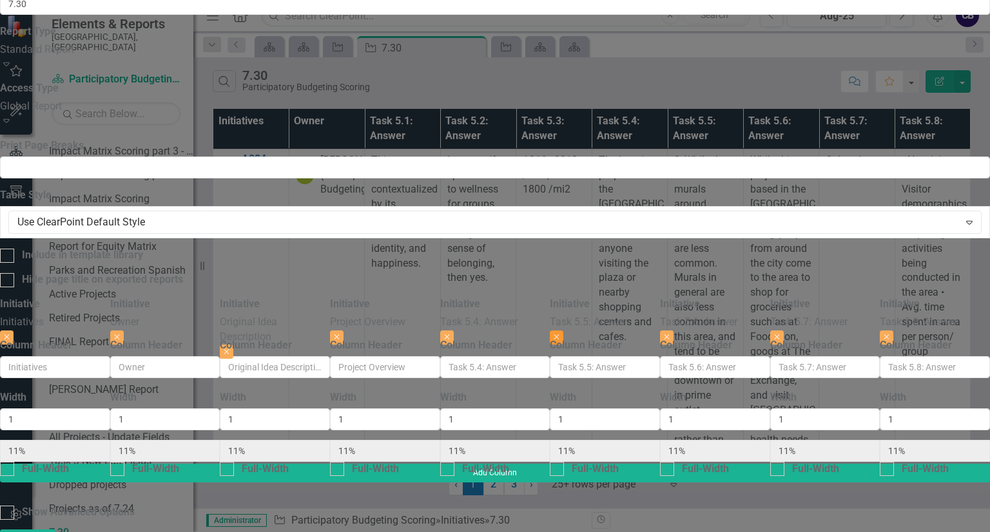
type input "13%"
click at [563, 330] on button "Close" at bounding box center [557, 337] width 14 height 14
type input "14%"
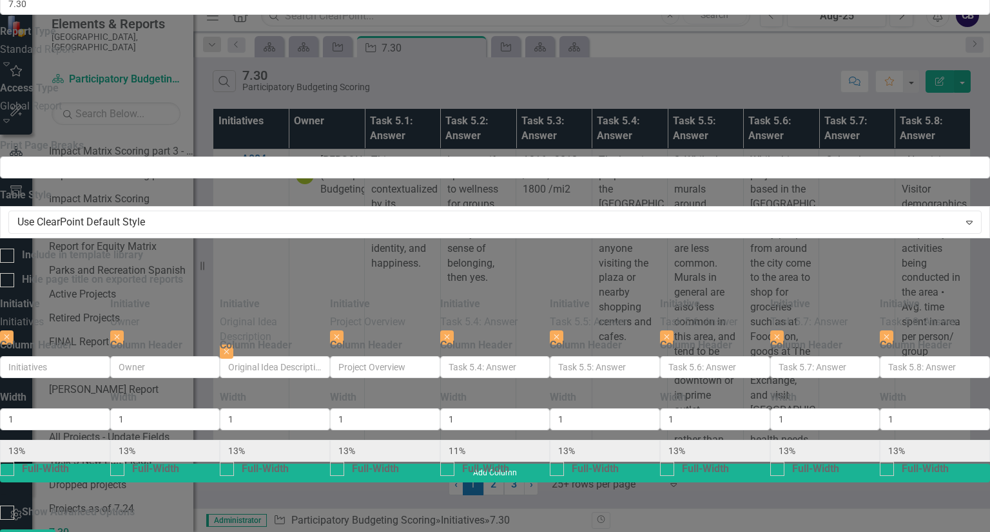
type input "14%"
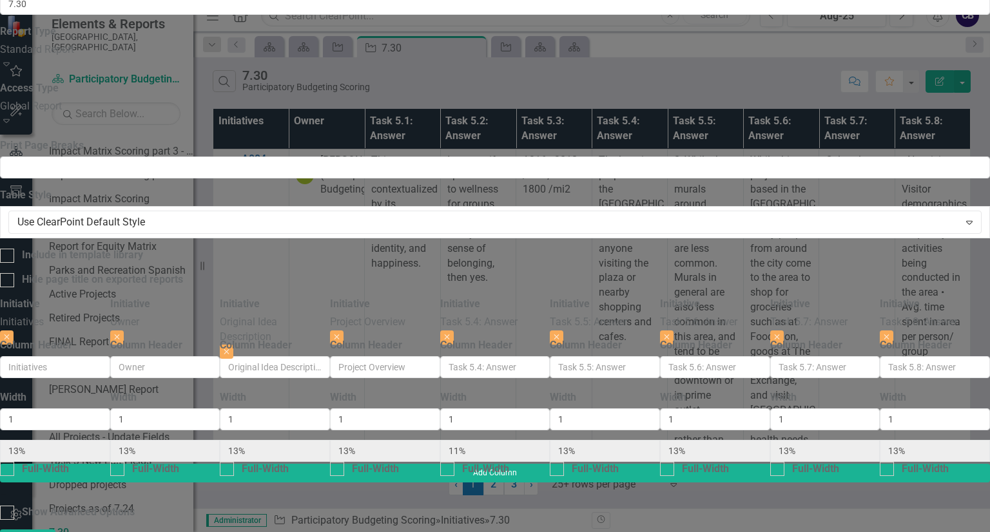
type input "14%"
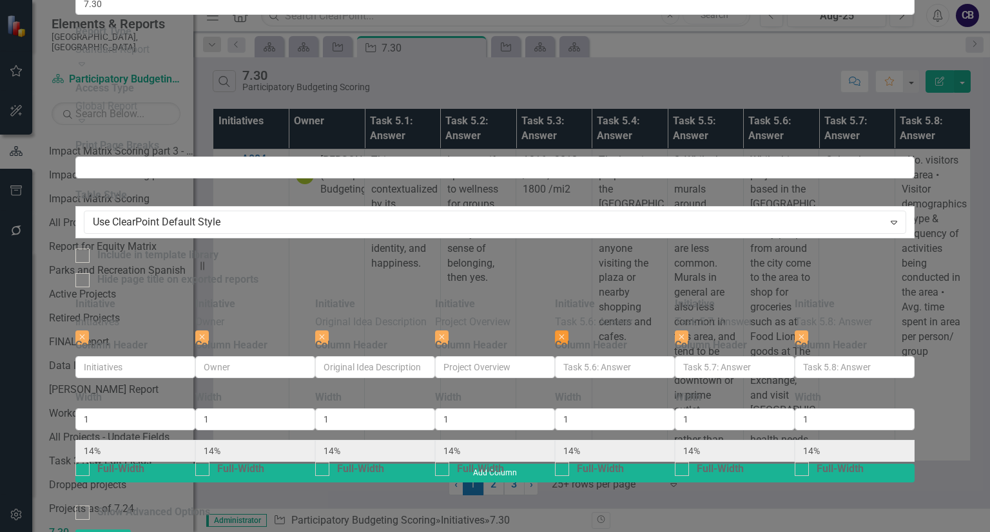
click at [568, 330] on button "Close" at bounding box center [562, 337] width 14 height 14
type input "17%"
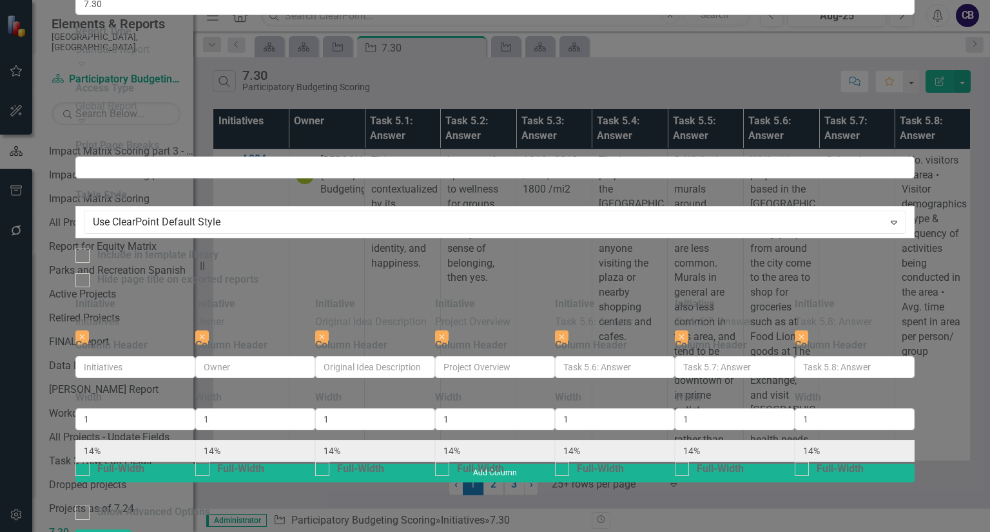
type input "17%"
click at [688, 330] on button "Close" at bounding box center [682, 337] width 14 height 14
type input "20%"
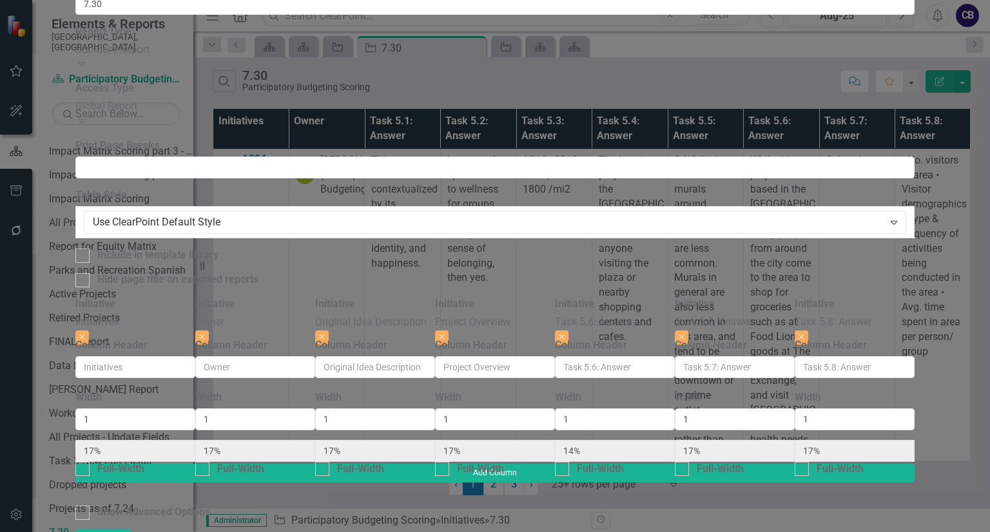
type input "20%"
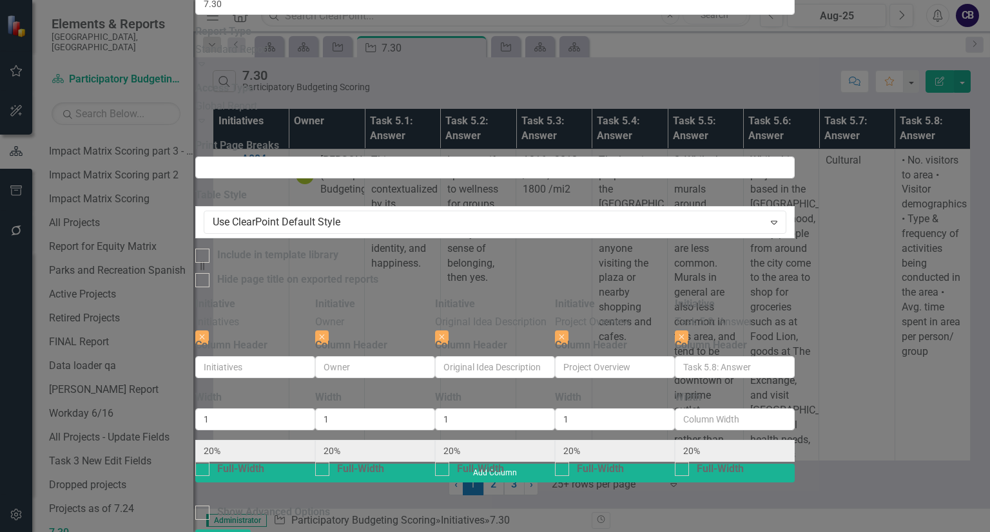
click at [675, 297] on div "Initiative Project Overview Close" at bounding box center [615, 317] width 120 height 41
type input "1"
click at [675, 297] on div "Initiative Project Overview Close" at bounding box center [615, 317] width 120 height 41
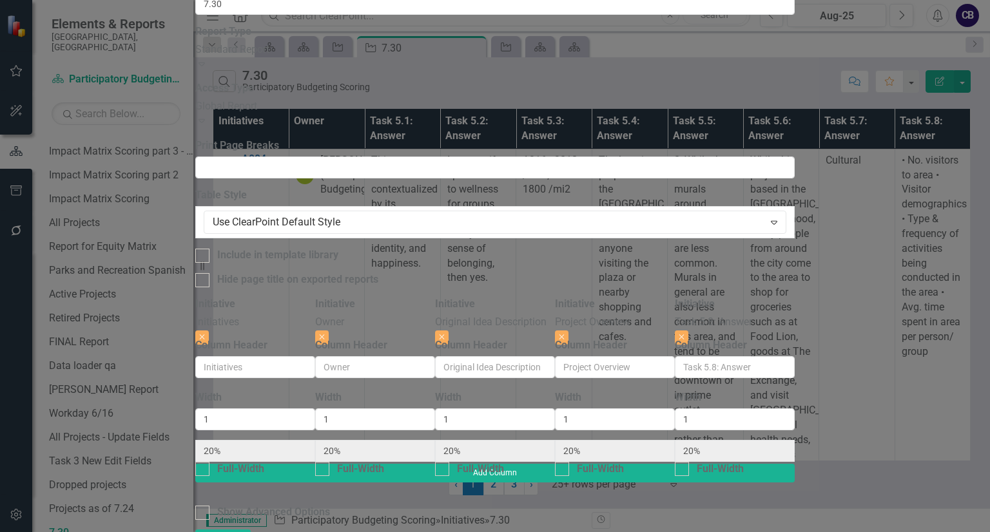
click at [675, 297] on div "Initiative Project Overview Close" at bounding box center [615, 317] width 120 height 41
drag, startPoint x: 768, startPoint y: 63, endPoint x: 758, endPoint y: 60, distance: 10.2
click at [675, 297] on div "Initiative Project Overview Close" at bounding box center [615, 317] width 120 height 41
click at [564, 333] on icon "Close" at bounding box center [562, 337] width 6 height 8
type input "25%"
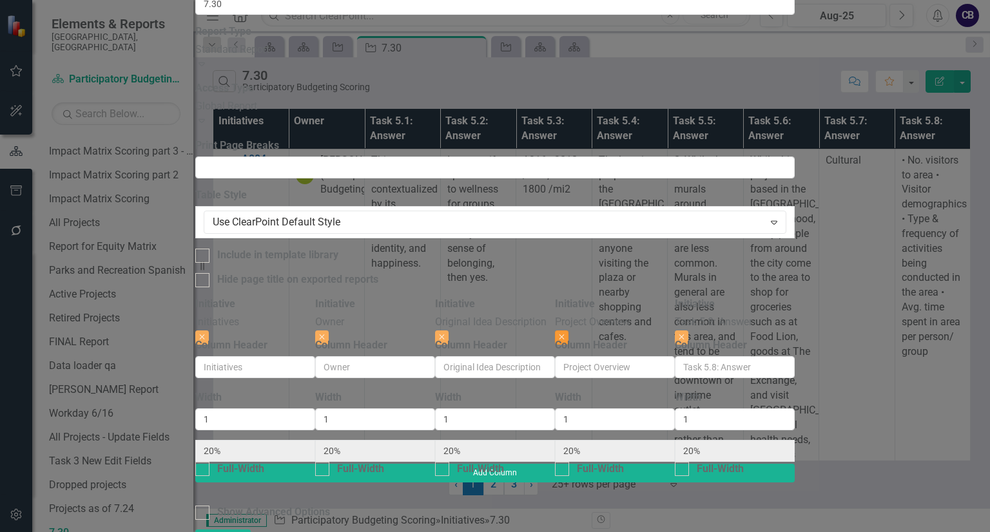
type input "25%"
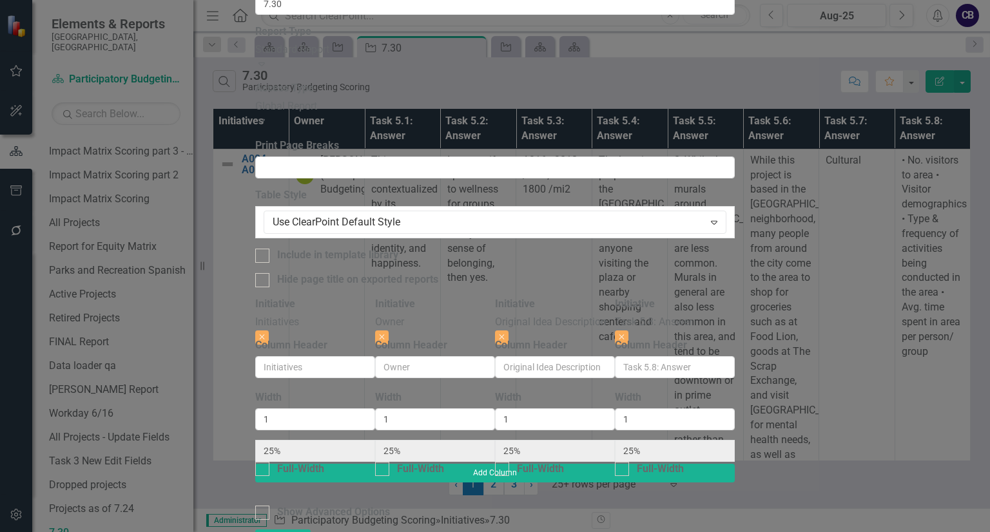
click at [655, 297] on label "Initiative" at bounding box center [635, 304] width 40 height 15
click at [624, 333] on icon "Close" at bounding box center [621, 337] width 6 height 8
type input "33%"
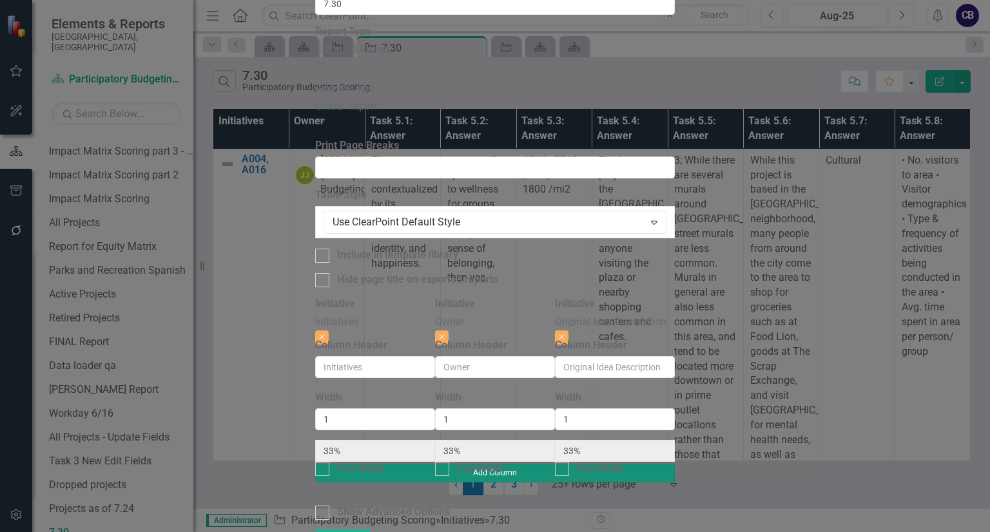
click at [675, 464] on button "Add Column" at bounding box center [494, 473] width 359 height 18
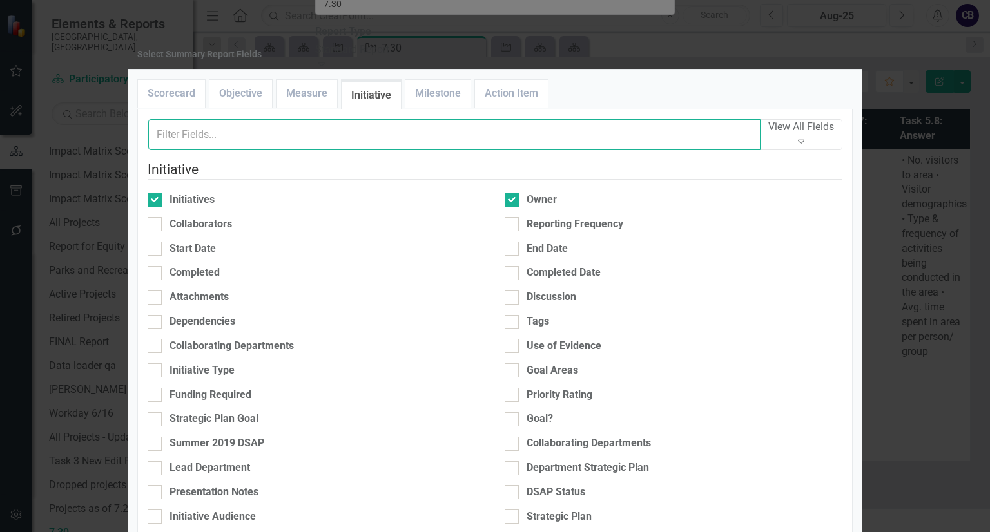
click at [601, 150] on input "text" at bounding box center [454, 134] width 612 height 31
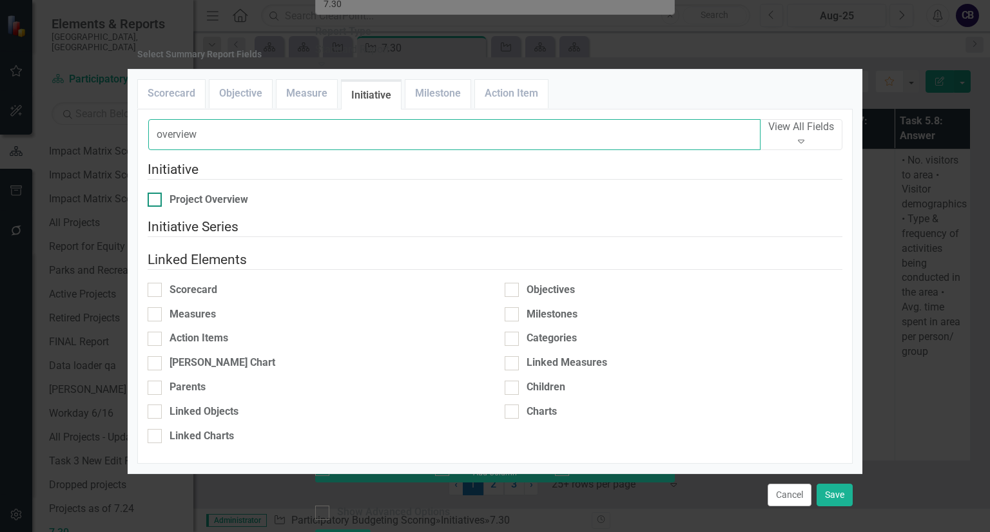
type input "overview"
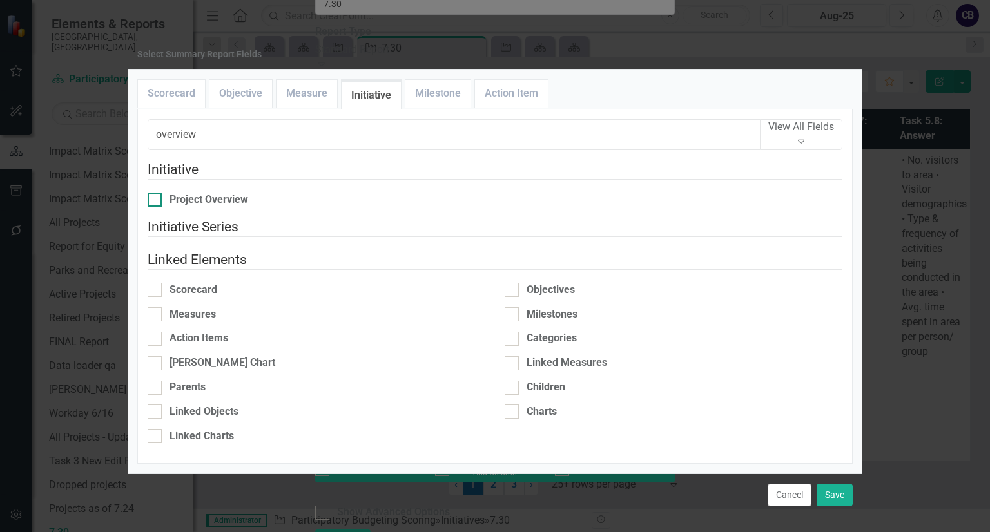
click at [265, 204] on div "Project Overview" at bounding box center [317, 200] width 338 height 15
click at [156, 201] on input "Project Overview" at bounding box center [152, 197] width 8 height 8
checkbox input "true"
click at [843, 484] on button "Save" at bounding box center [834, 495] width 36 height 23
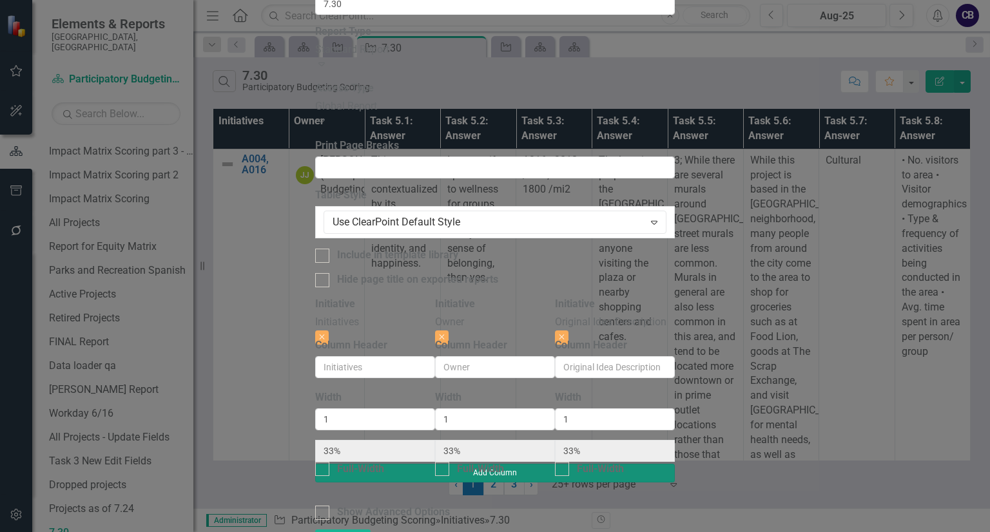
type input "25%"
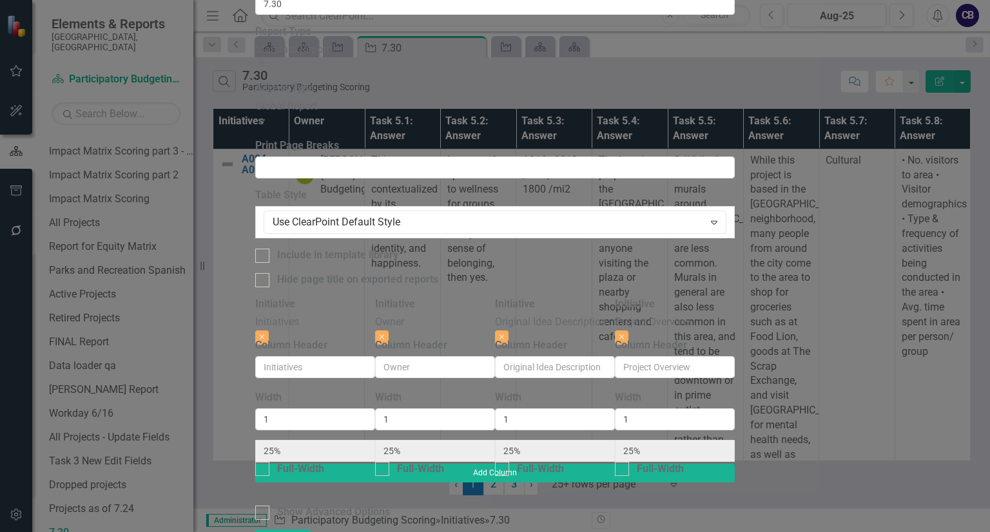
click at [535, 297] on label "Initiative" at bounding box center [515, 304] width 40 height 15
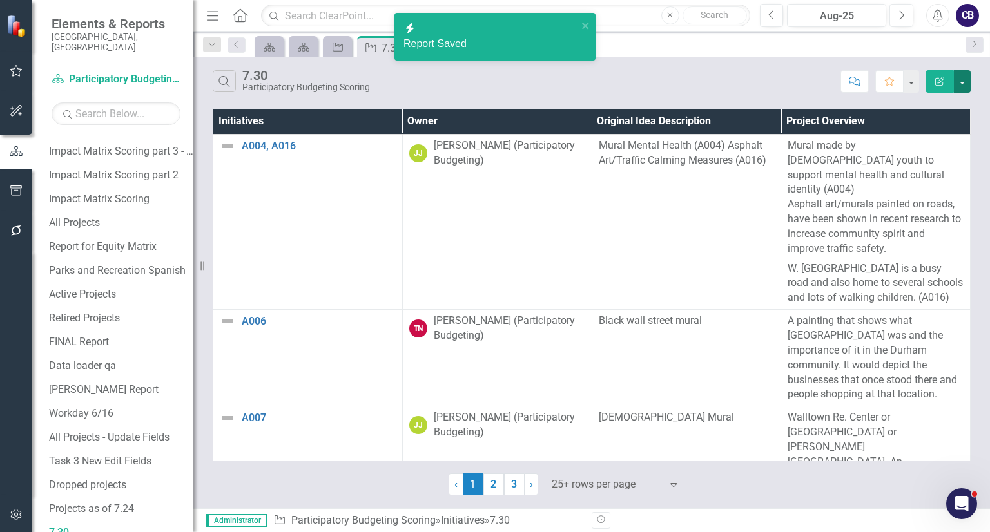
click at [964, 81] on button "button" at bounding box center [961, 81] width 17 height 23
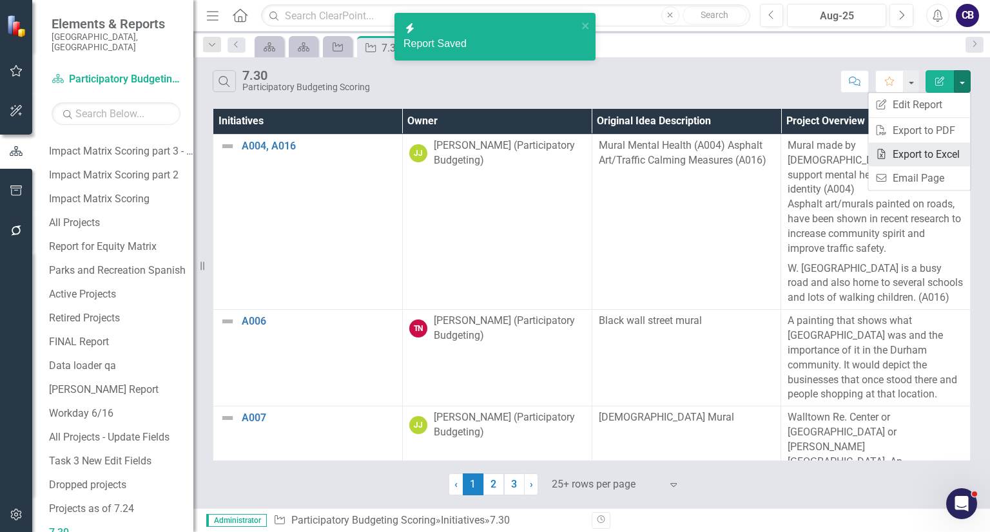
click at [933, 153] on link "Excel Export to Excel" at bounding box center [919, 154] width 102 height 24
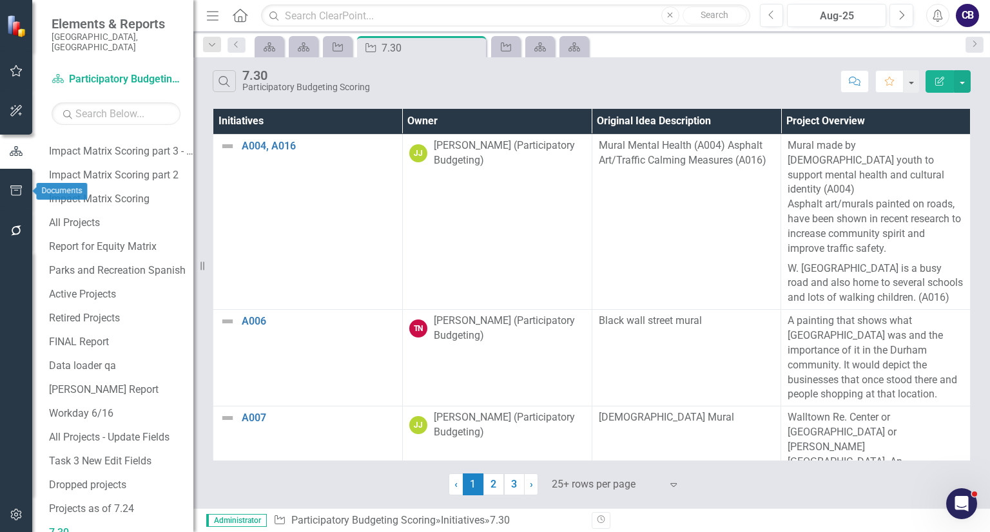
click at [10, 186] on icon "button" at bounding box center [16, 191] width 12 height 10
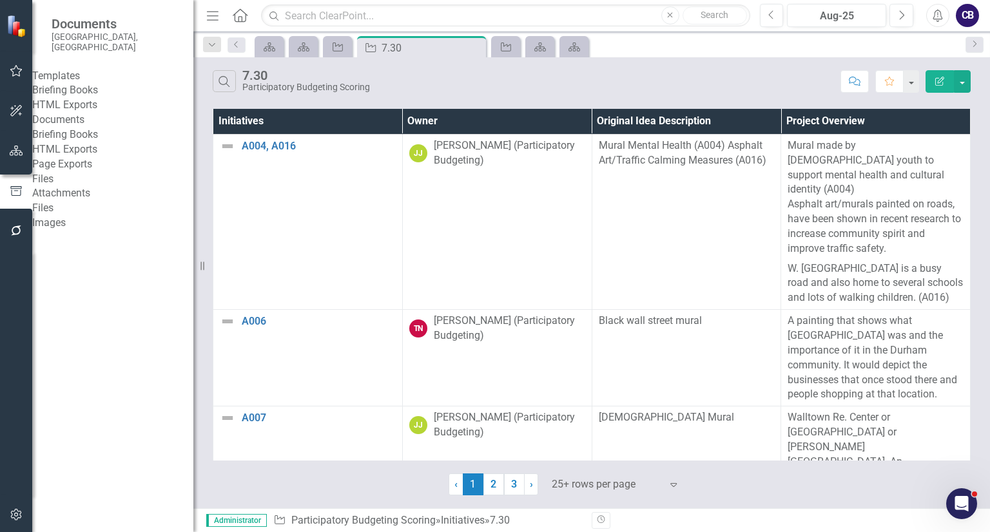
click at [118, 172] on link "Page Exports" at bounding box center [112, 164] width 161 height 15
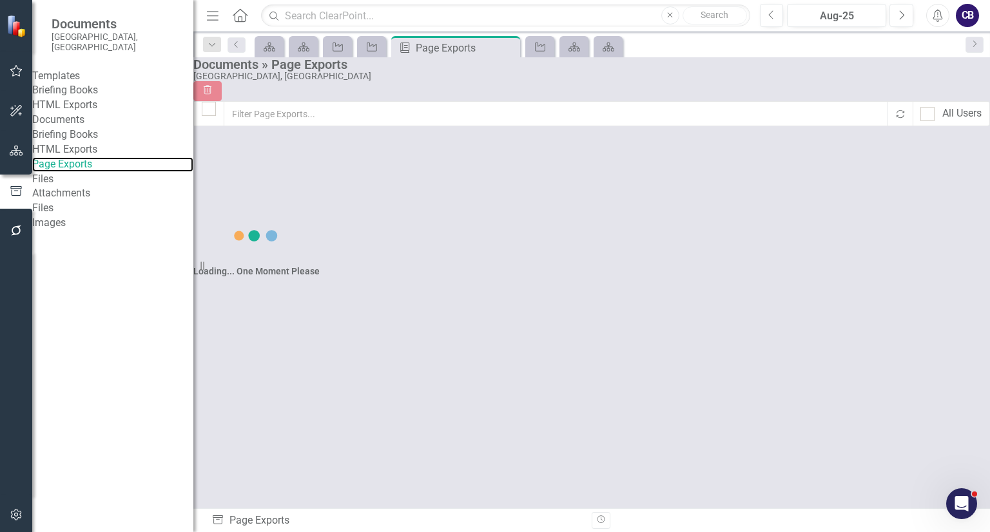
checkbox input "false"
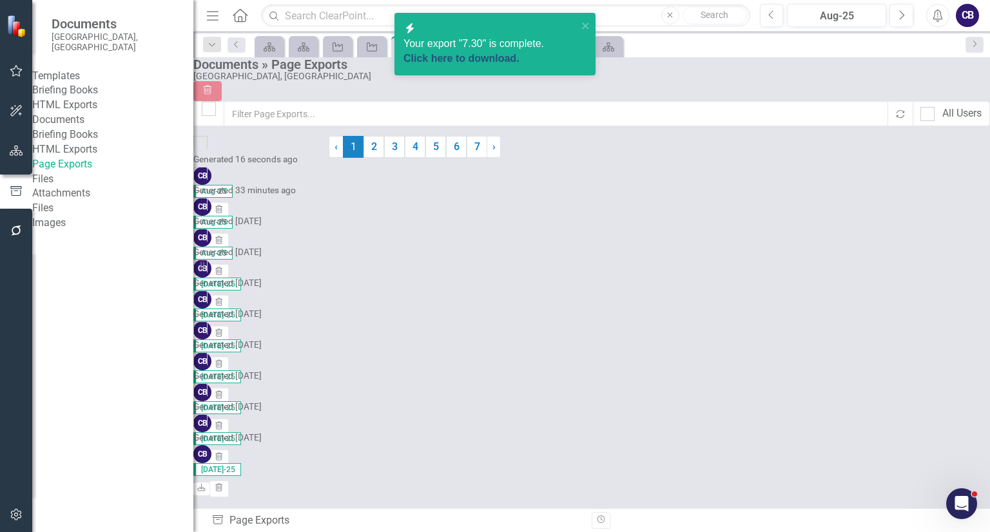
click at [491, 53] on link "Click here to download." at bounding box center [461, 58] width 116 height 11
